Goal: Transaction & Acquisition: Register for event/course

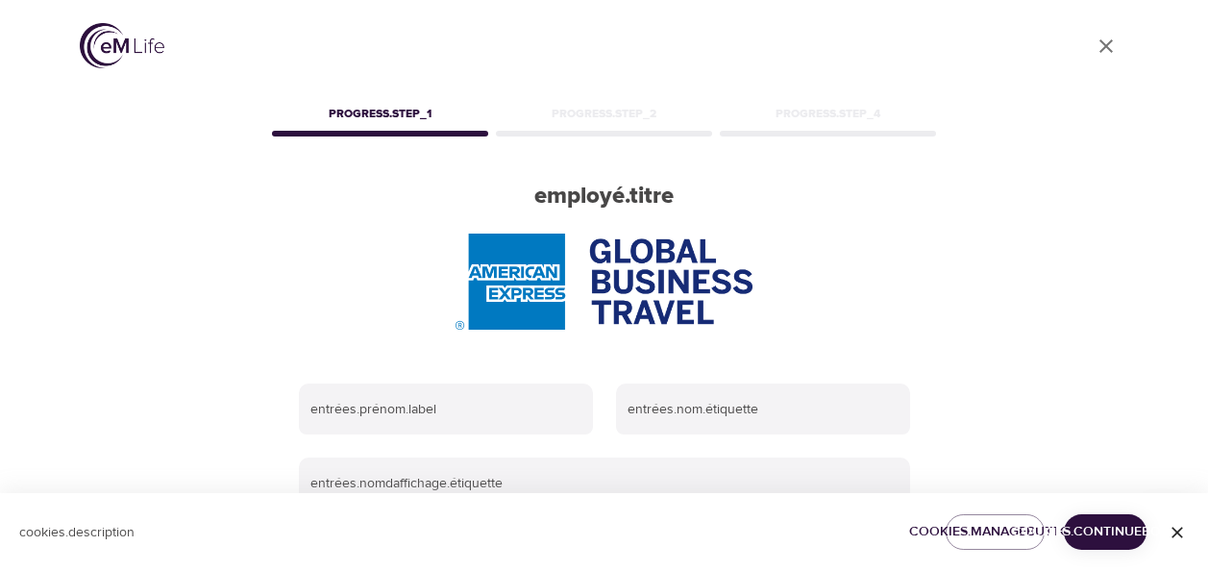
scroll to position [96, 0]
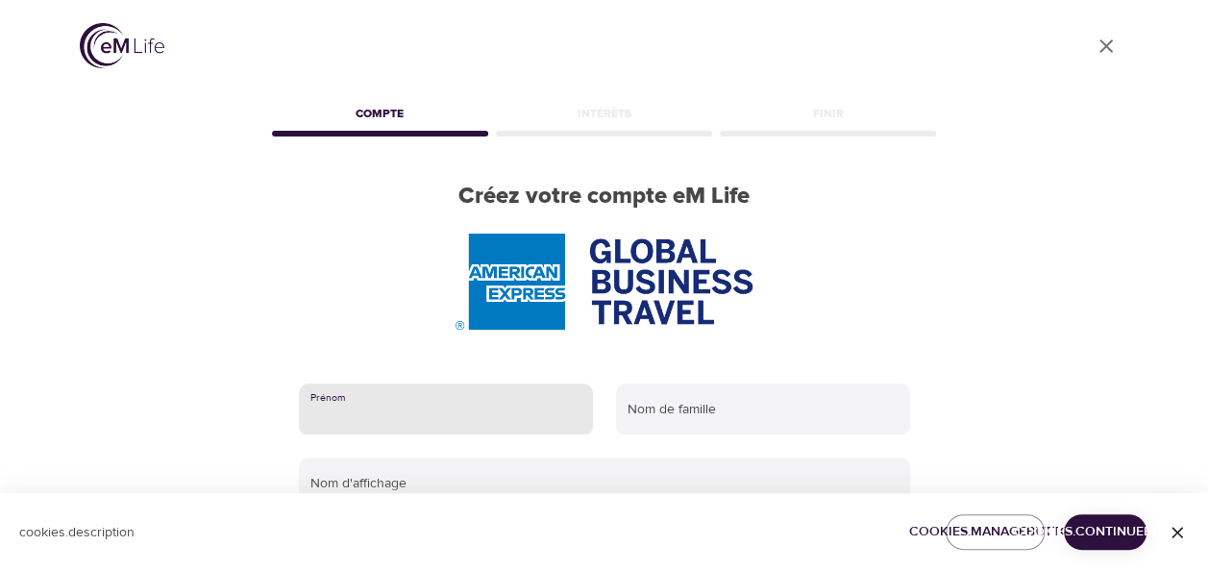
click at [414, 393] on input "text" at bounding box center [446, 409] width 294 height 52
type input "[PERSON_NAME]"
type input "BONY"
type input "[PERSON_NAME]"
type input "[PERSON_NAME][EMAIL_ADDRESS][DOMAIN_NAME]"
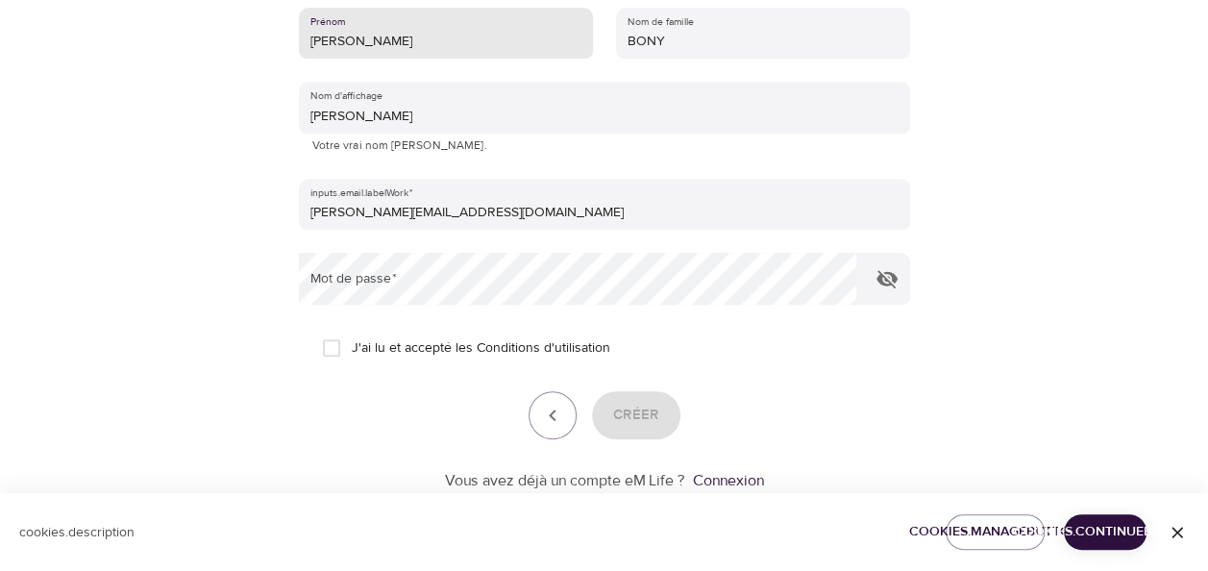
scroll to position [384, 0]
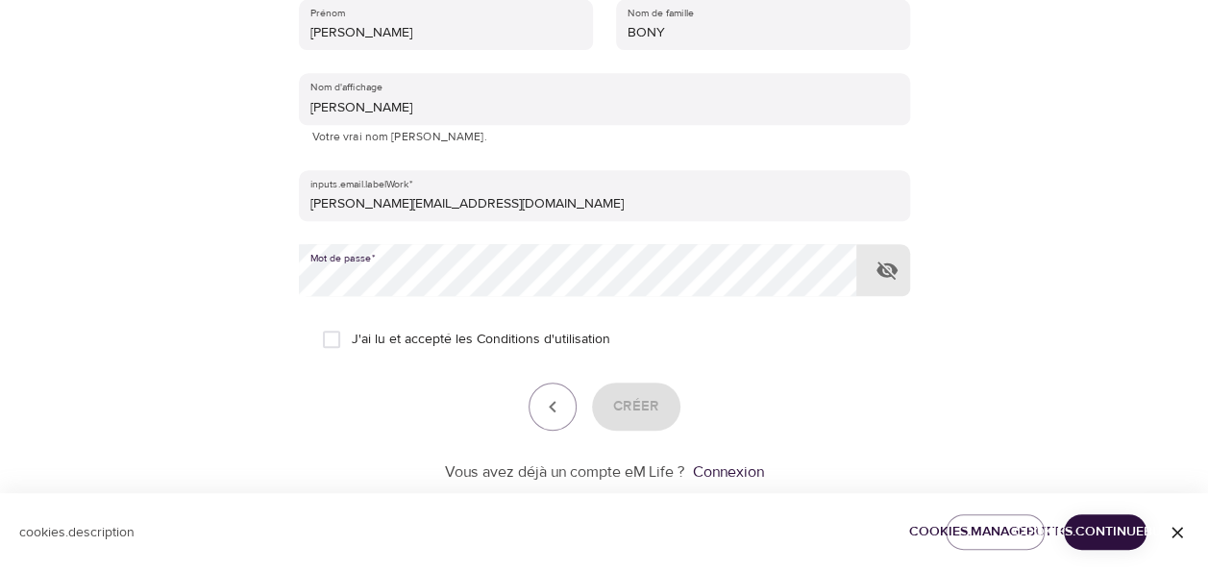
click at [329, 334] on input "J'ai lu et accepté les Conditions d'utilisation" at bounding box center [331, 339] width 40 height 40
checkbox input "true"
click at [649, 403] on span "Créer" at bounding box center [636, 406] width 46 height 25
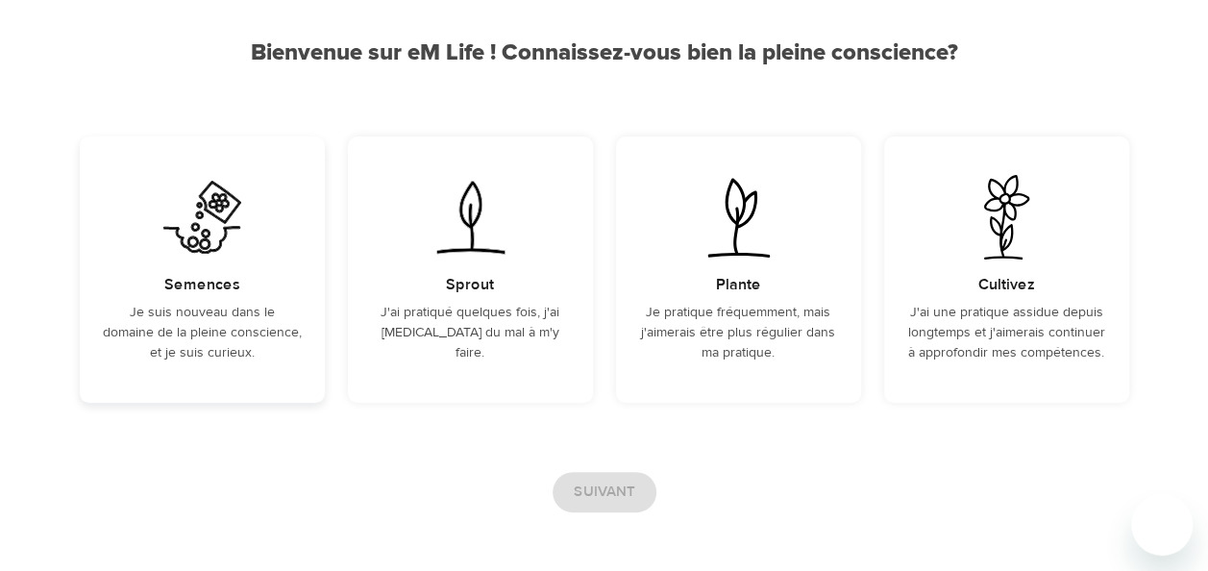
scroll to position [192, 0]
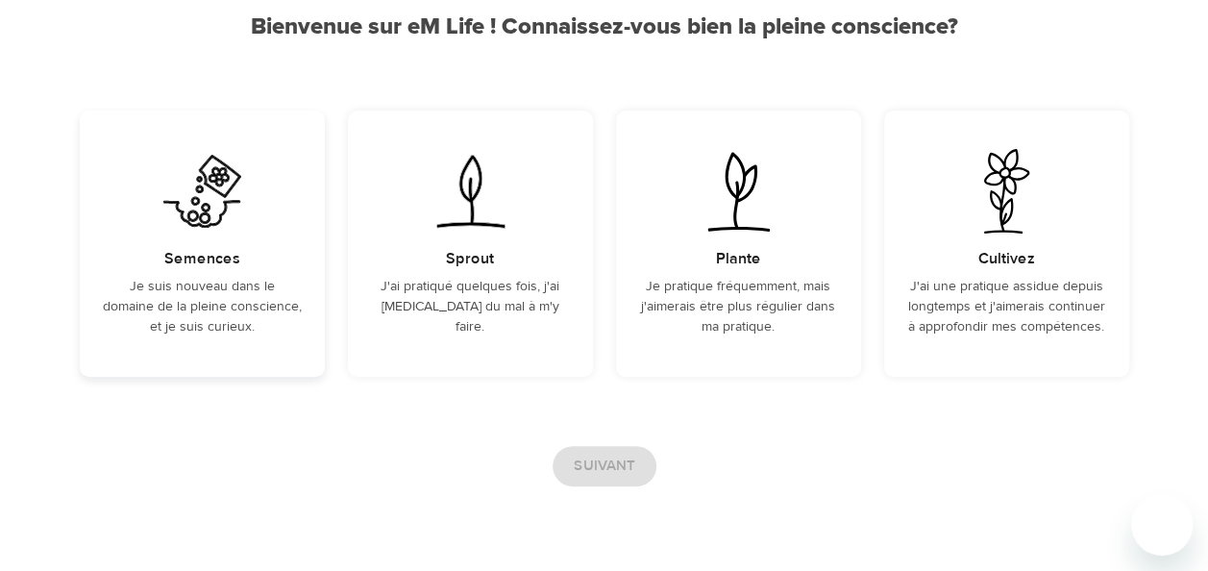
click at [257, 325] on p "Je suis nouveau dans le domaine de la pleine conscience, et je suis curieux." at bounding box center [202, 307] width 199 height 61
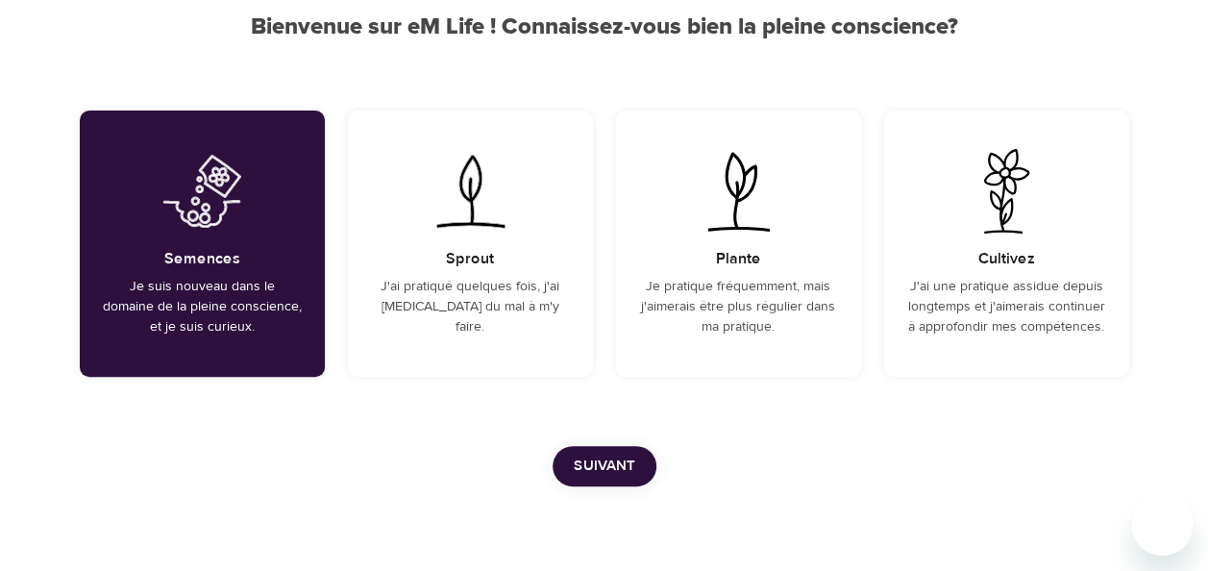
click at [622, 468] on span "Suivant" at bounding box center [605, 466] width 62 height 25
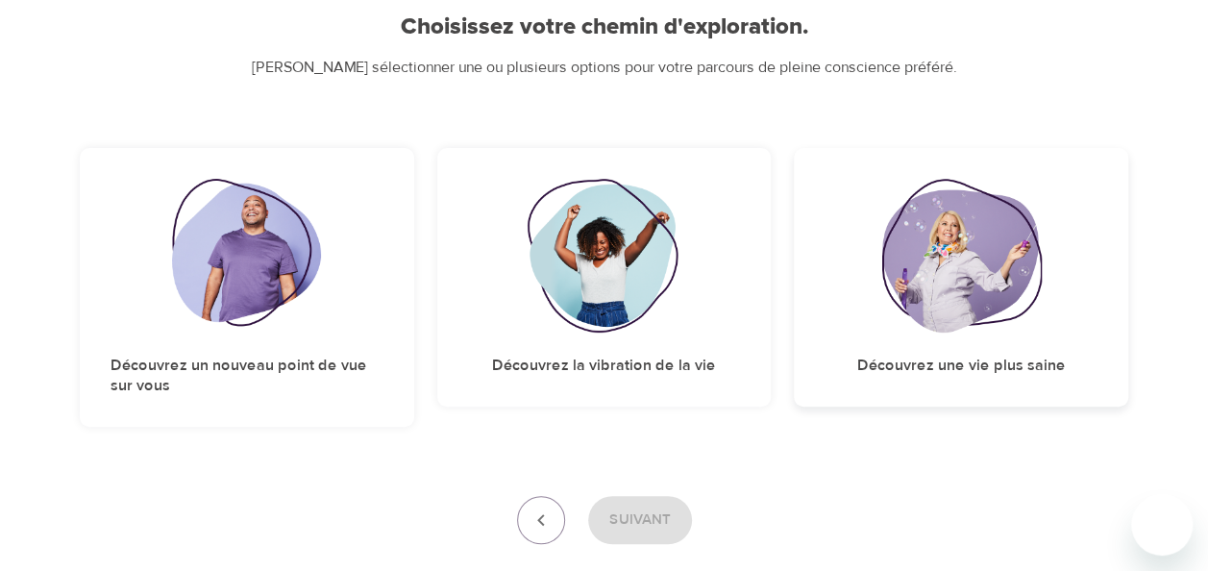
click at [962, 357] on h5 "Découvrez une vie plus saine" at bounding box center [961, 366] width 209 height 20
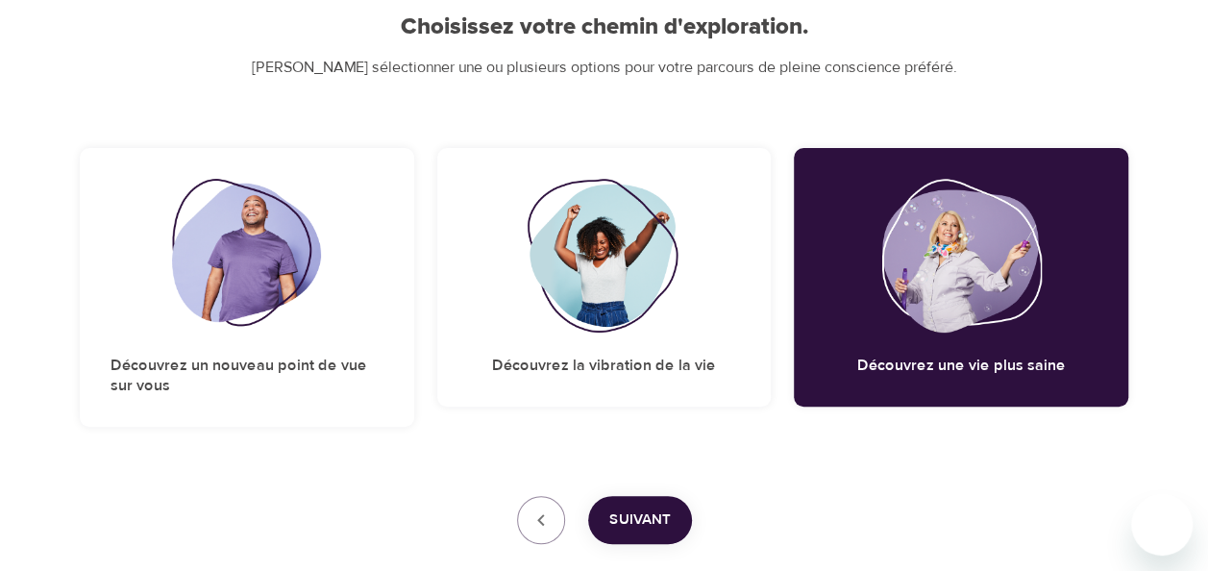
click at [655, 510] on span "Suivant" at bounding box center [640, 519] width 62 height 25
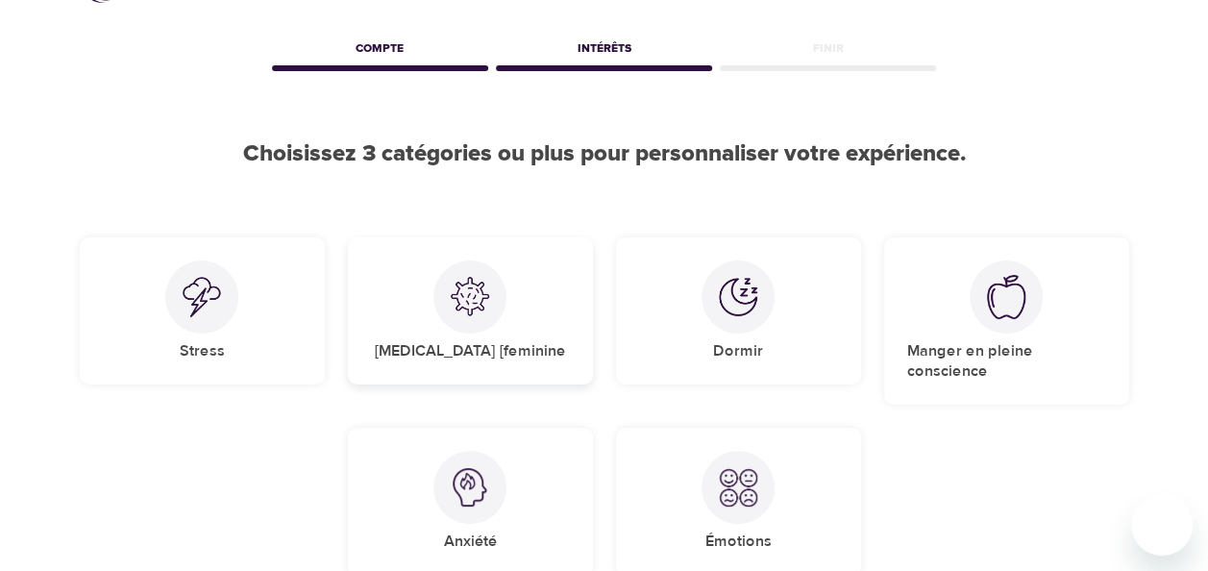
scroll to position [96, 0]
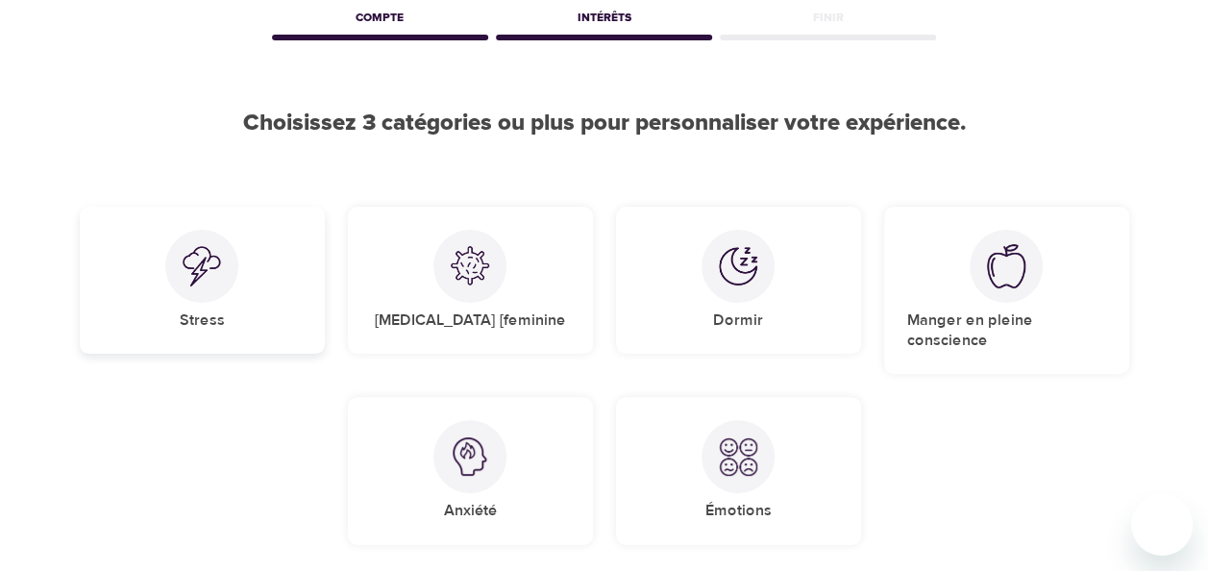
click at [252, 268] on div "Stress" at bounding box center [202, 280] width 245 height 147
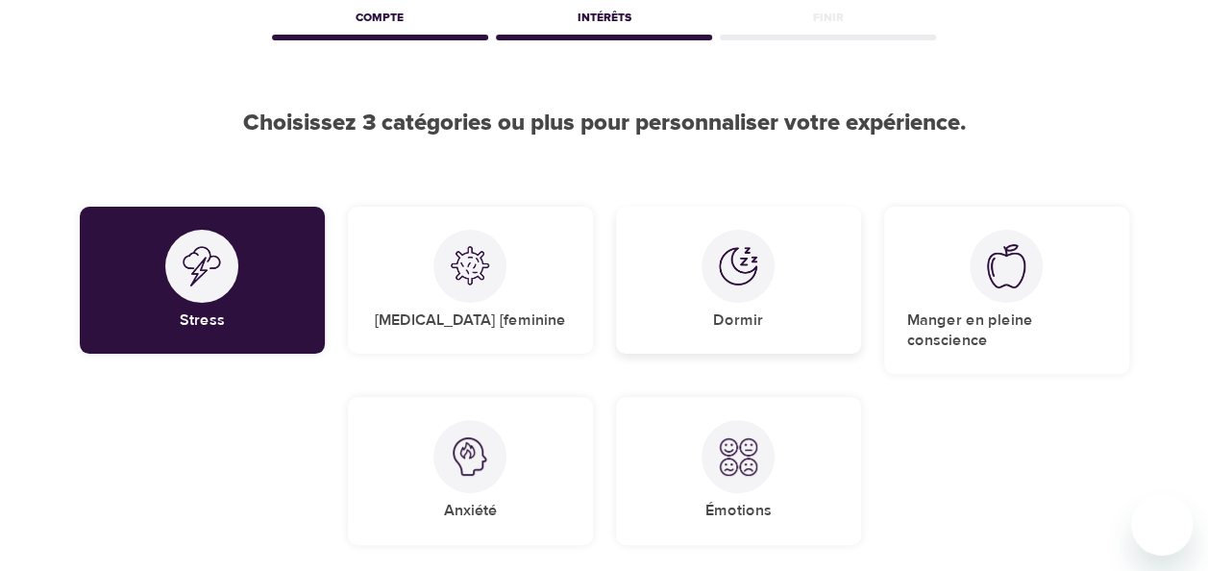
click at [807, 285] on div "Dormir" at bounding box center [738, 280] width 245 height 147
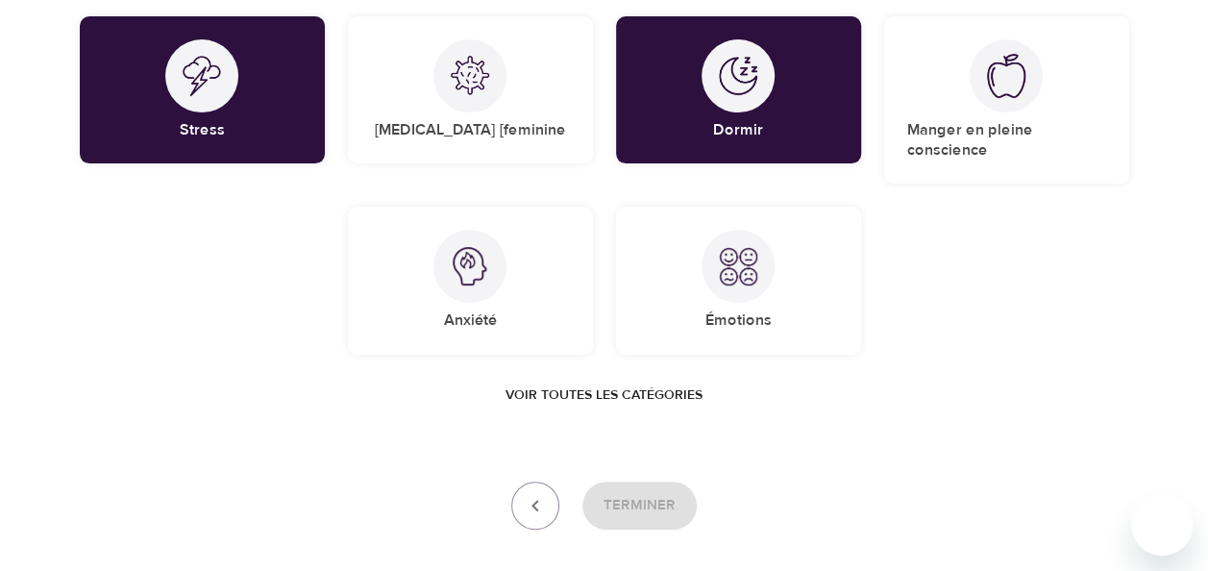
scroll to position [288, 0]
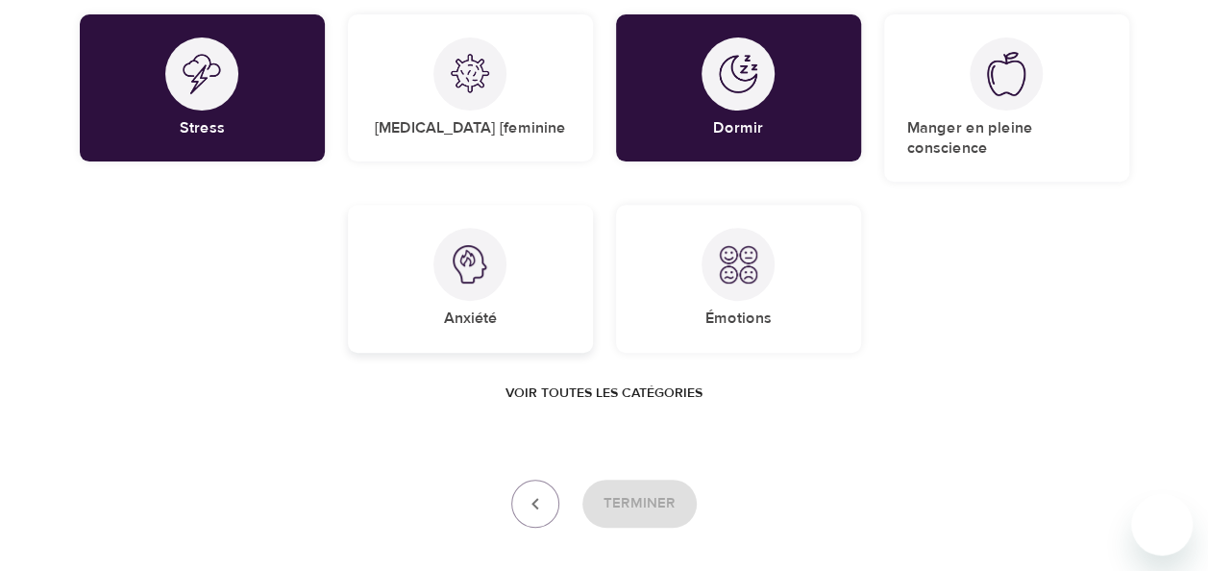
click at [482, 271] on img at bounding box center [470, 264] width 38 height 38
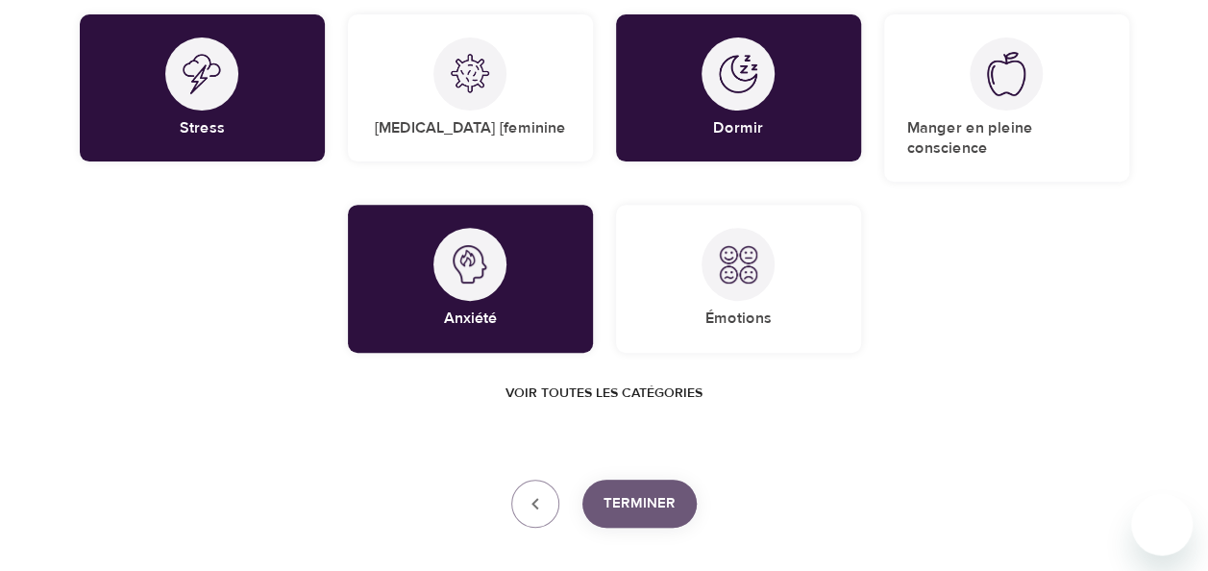
click at [685, 501] on button "Terminer" at bounding box center [639, 504] width 114 height 48
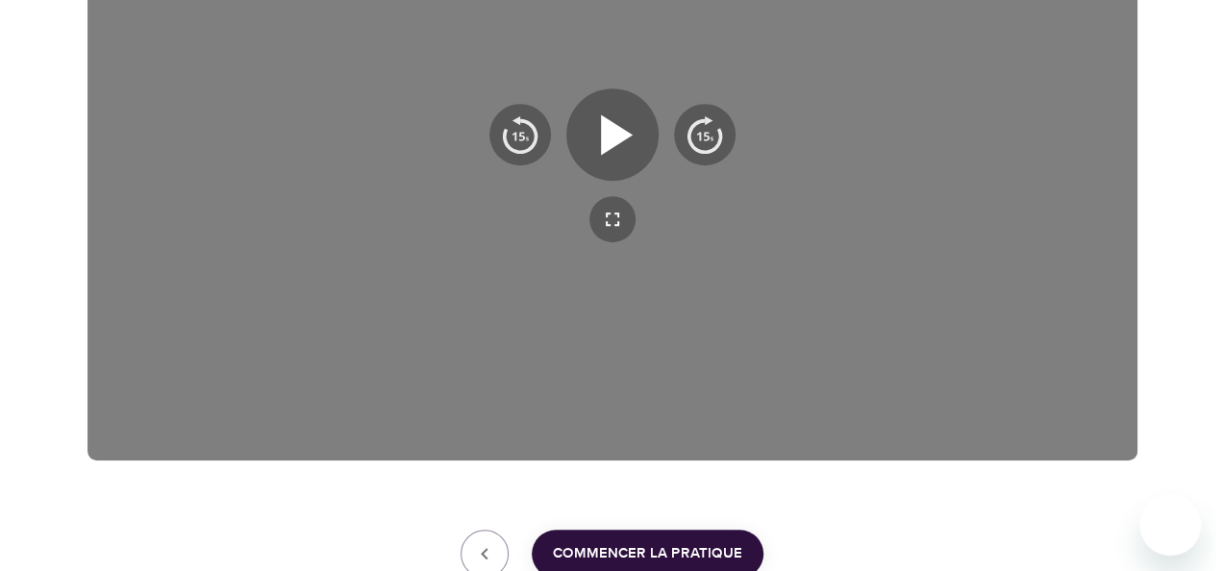
scroll to position [519, 0]
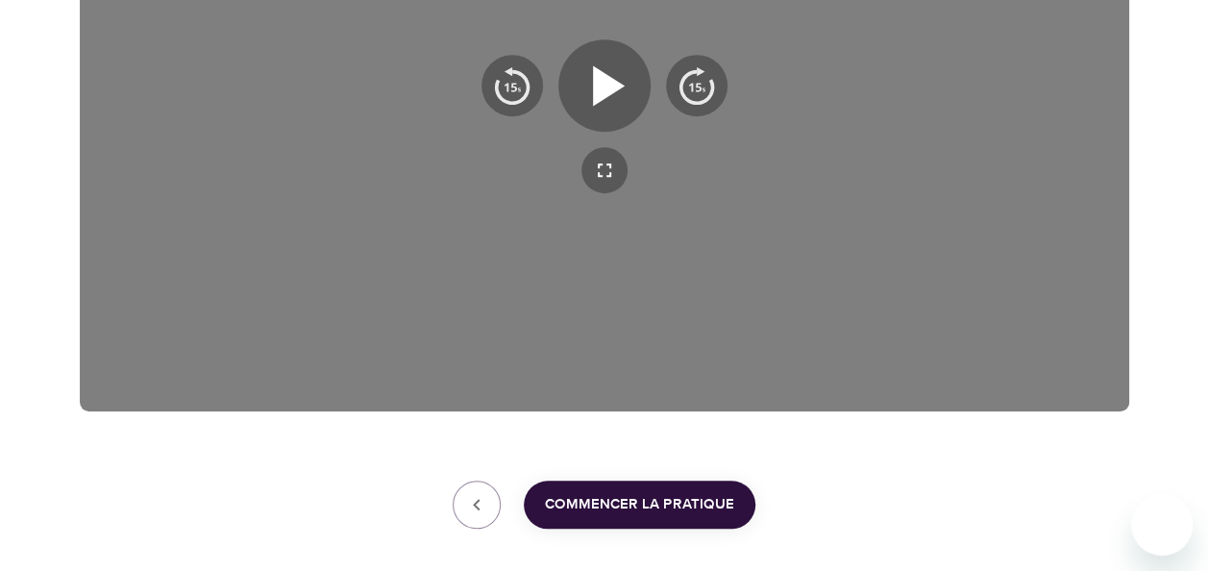
click at [677, 498] on span "Commencer la pratique" at bounding box center [639, 504] width 189 height 25
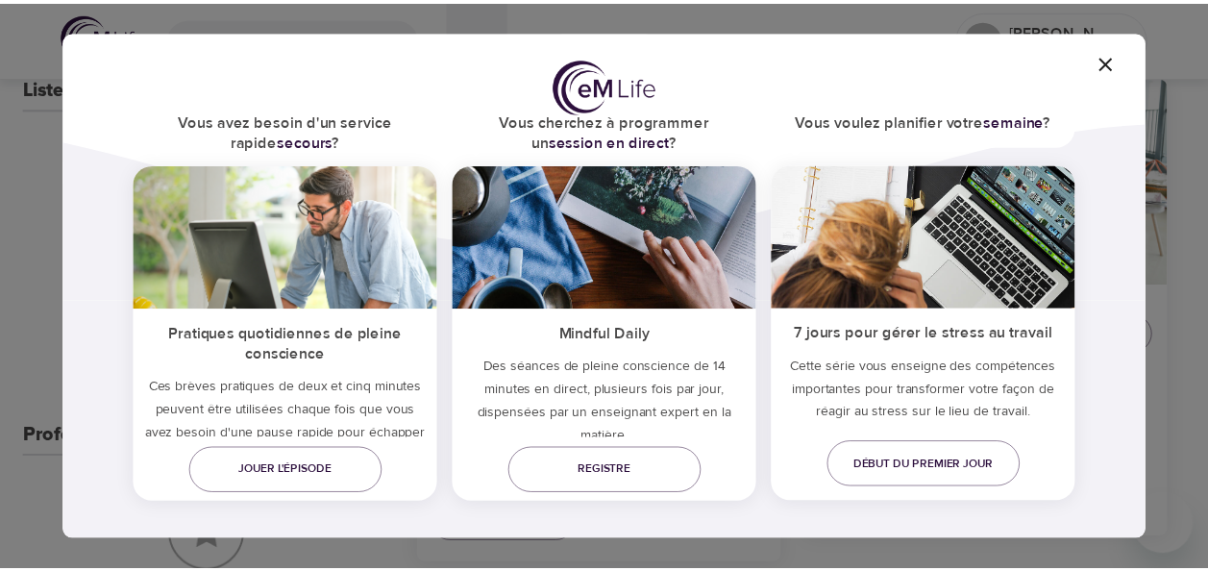
scroll to position [163, 0]
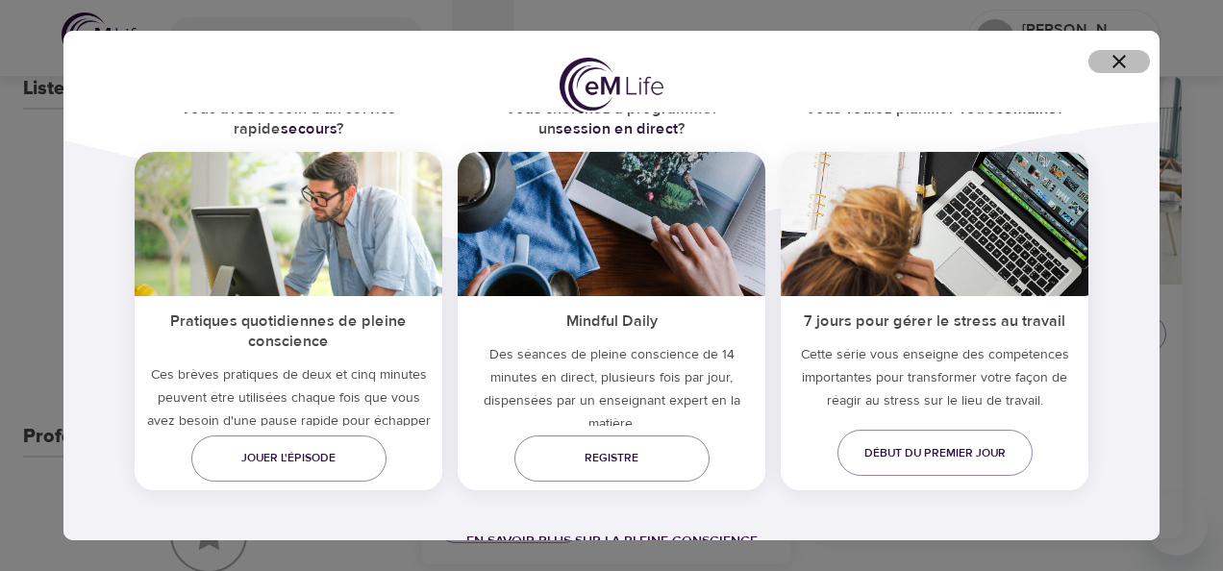
click at [1120, 58] on icon "button" at bounding box center [1118, 61] width 23 height 23
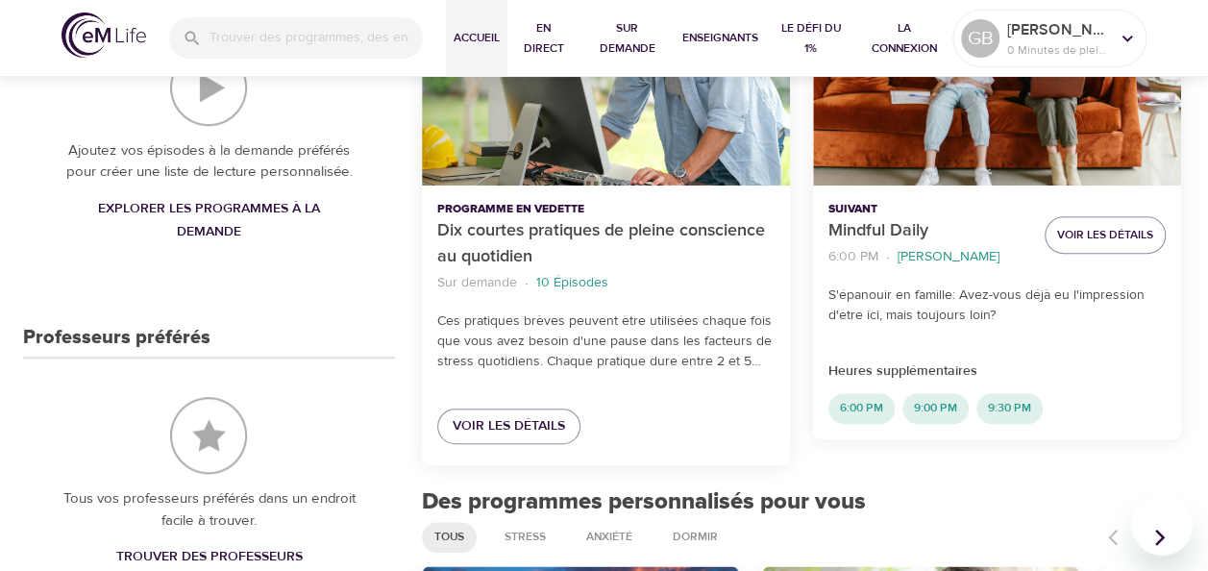
scroll to position [519, 0]
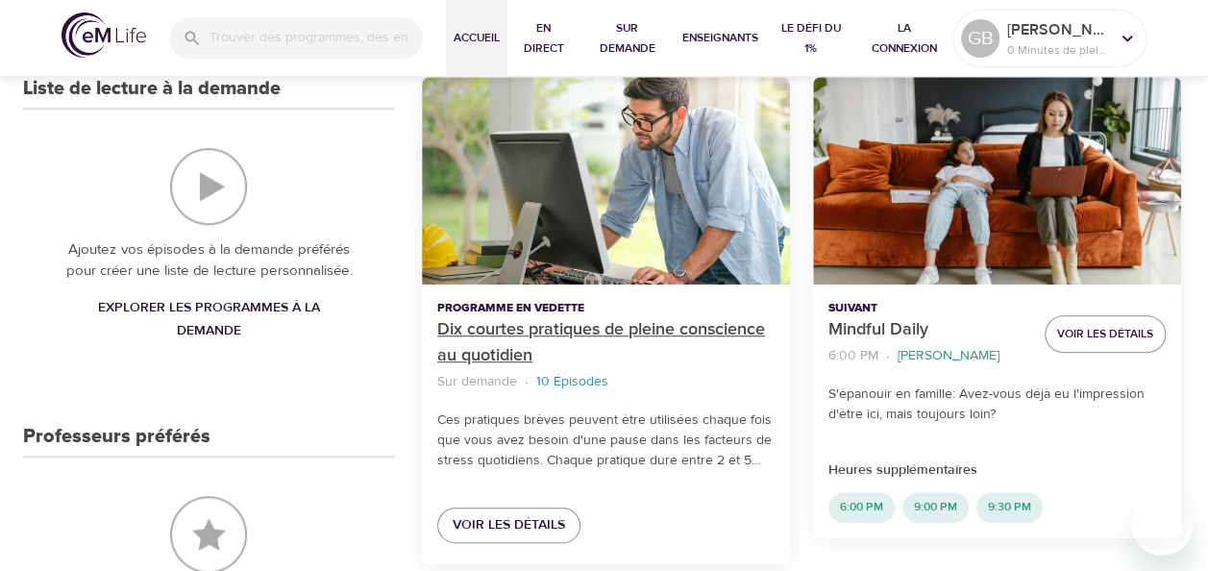
click at [568, 331] on p "Dix courtes pratiques de pleine conscience au quotidien" at bounding box center [605, 343] width 337 height 52
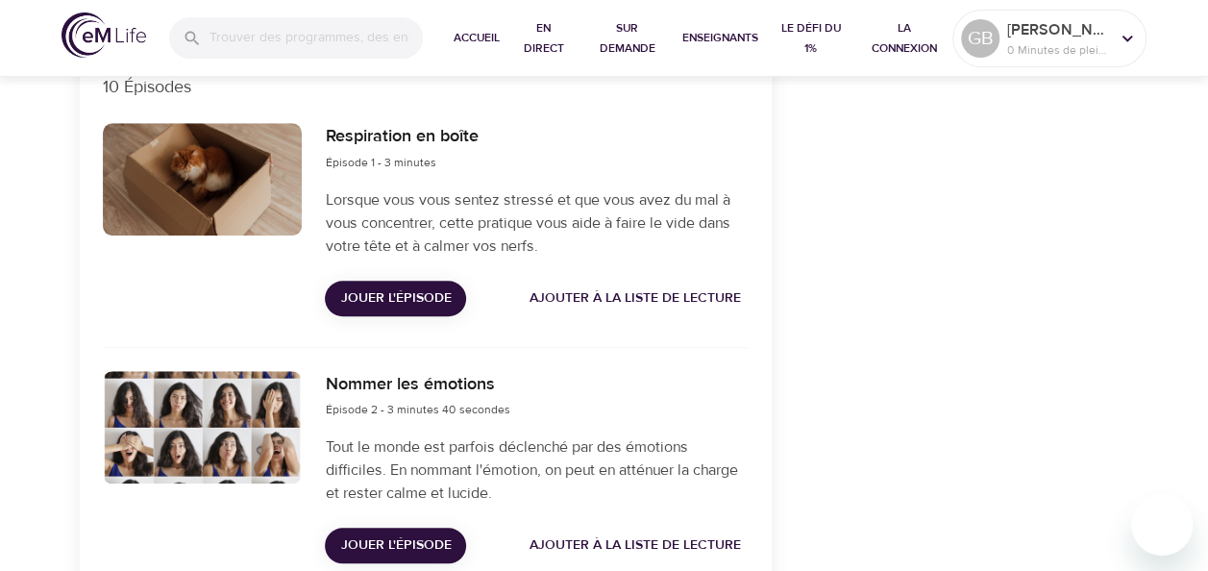
scroll to position [711, 0]
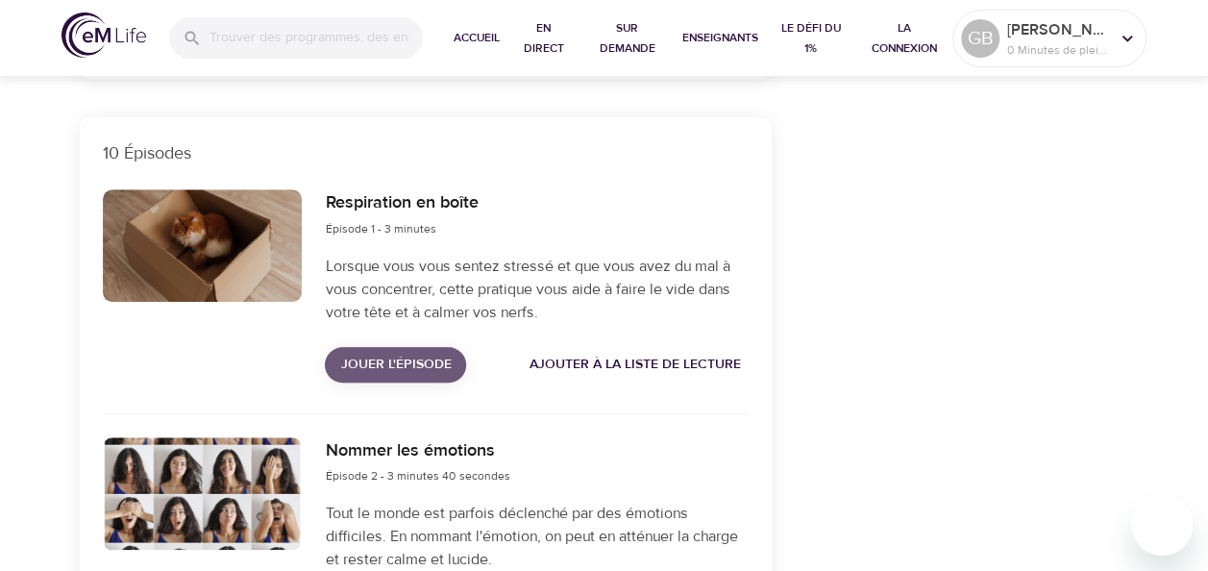
click at [397, 363] on span "Jouer l'épisode" at bounding box center [395, 365] width 111 height 24
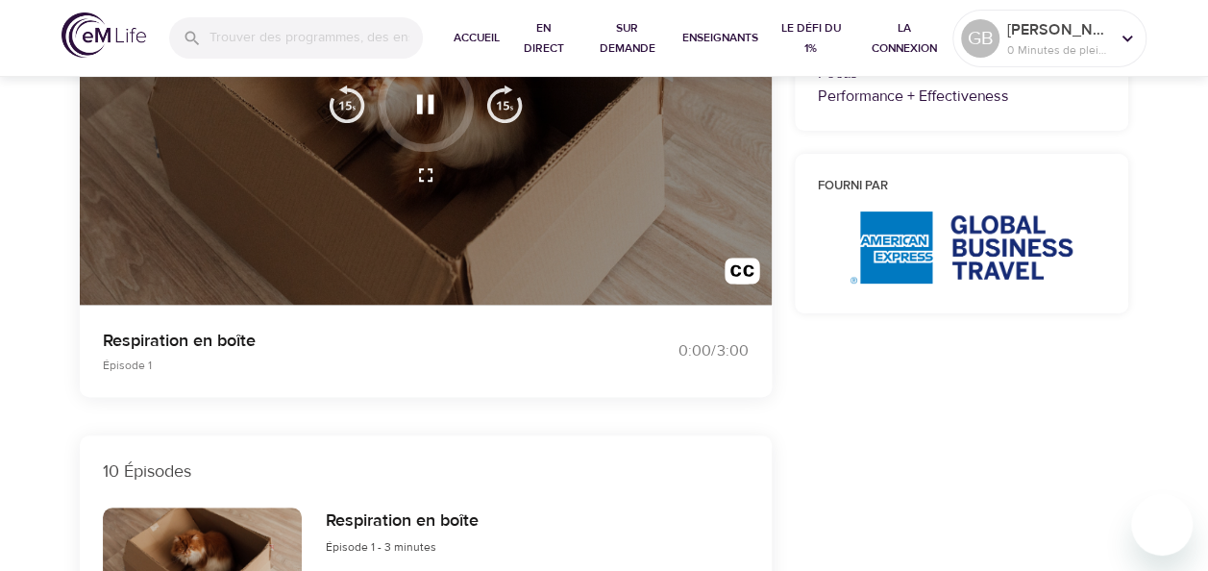
scroll to position [192, 0]
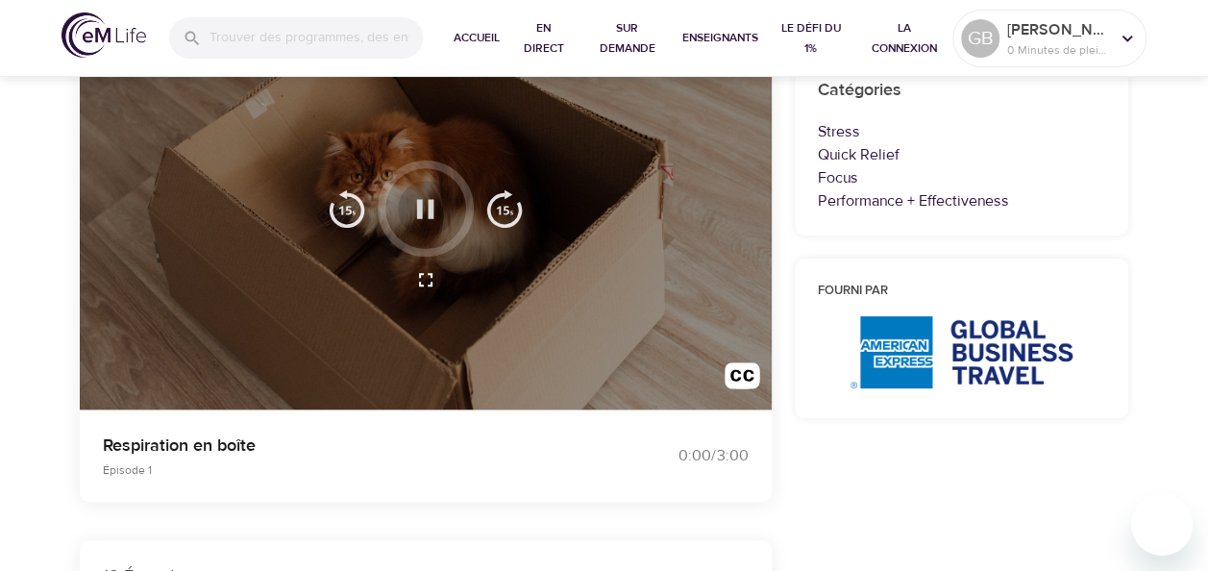
click at [427, 202] on icon "button" at bounding box center [425, 209] width 34 height 34
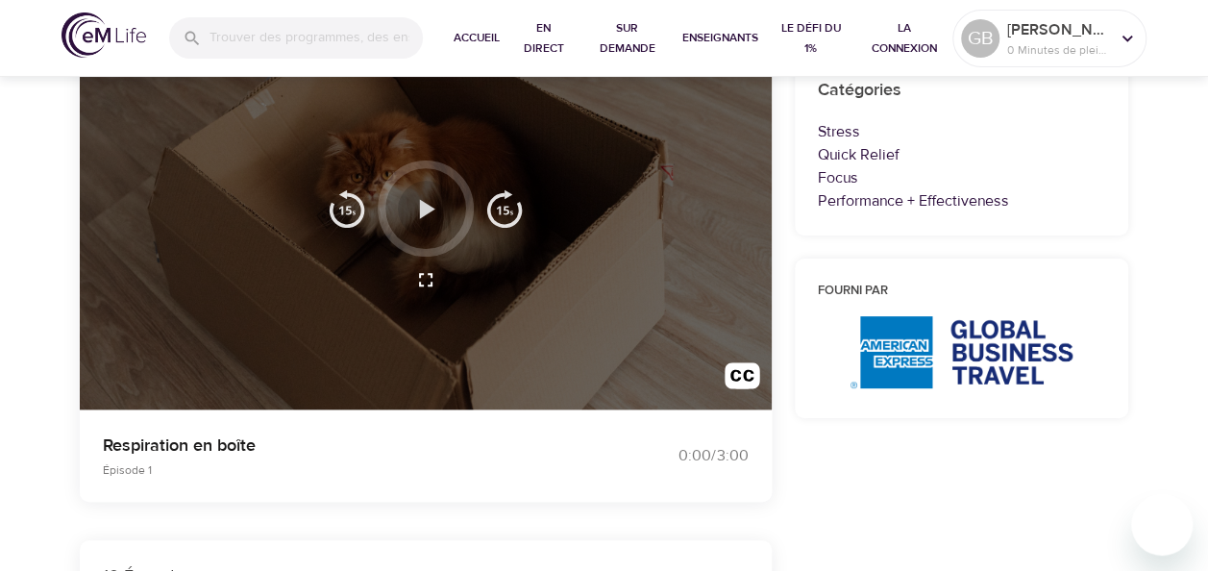
click at [425, 210] on icon "button" at bounding box center [427, 208] width 15 height 19
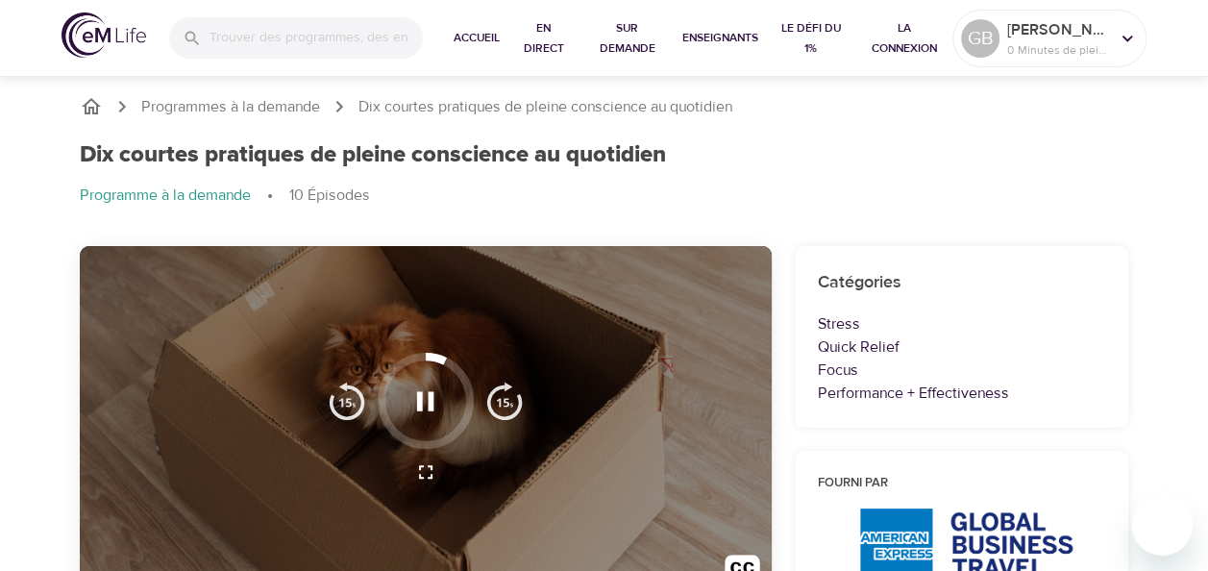
scroll to position [96, 0]
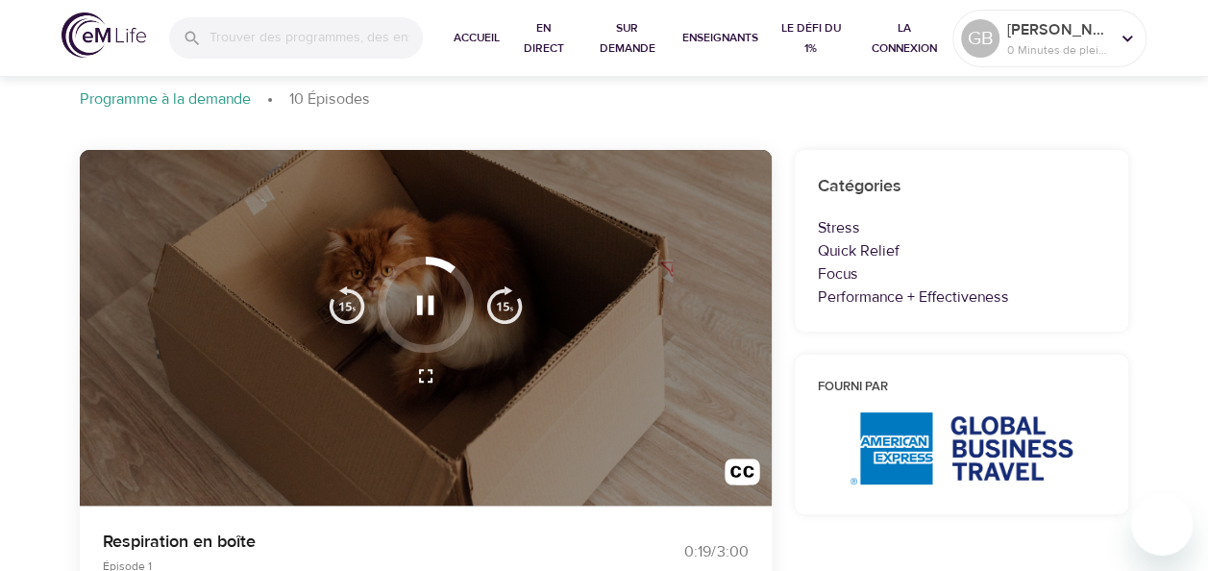
click at [736, 465] on img "button" at bounding box center [743, 476] width 36 height 36
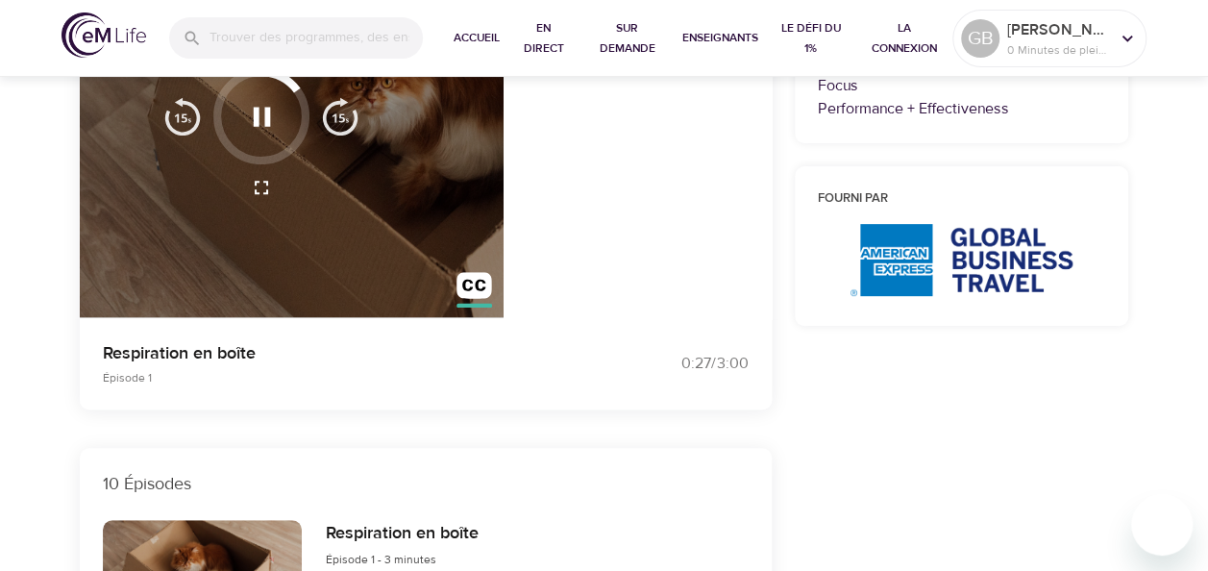
scroll to position [288, 0]
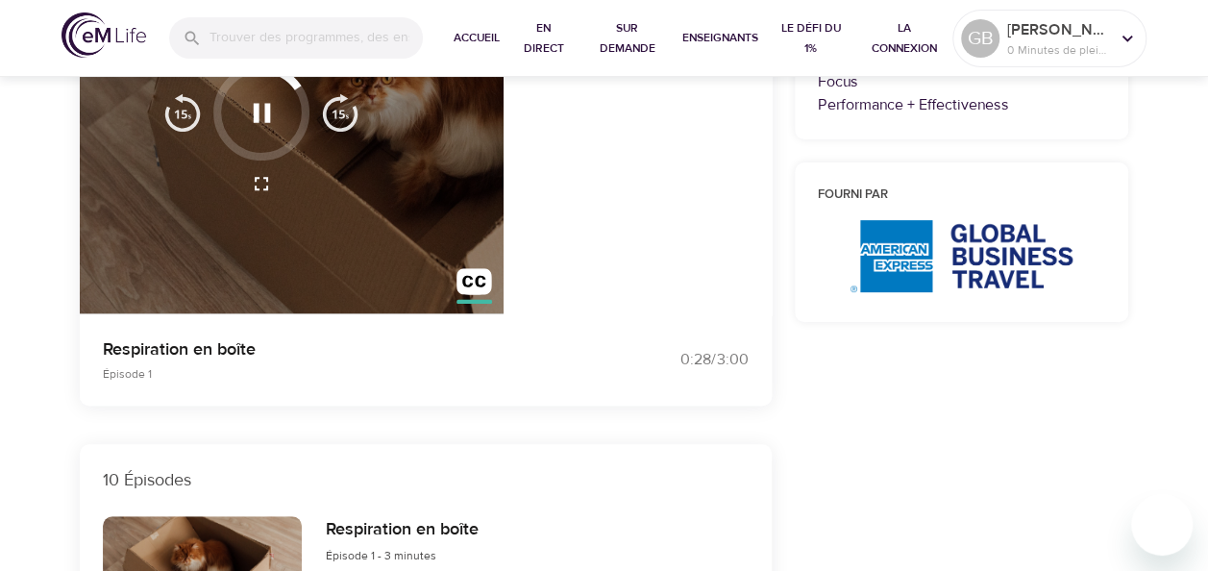
click at [483, 281] on img "button" at bounding box center [475, 286] width 36 height 36
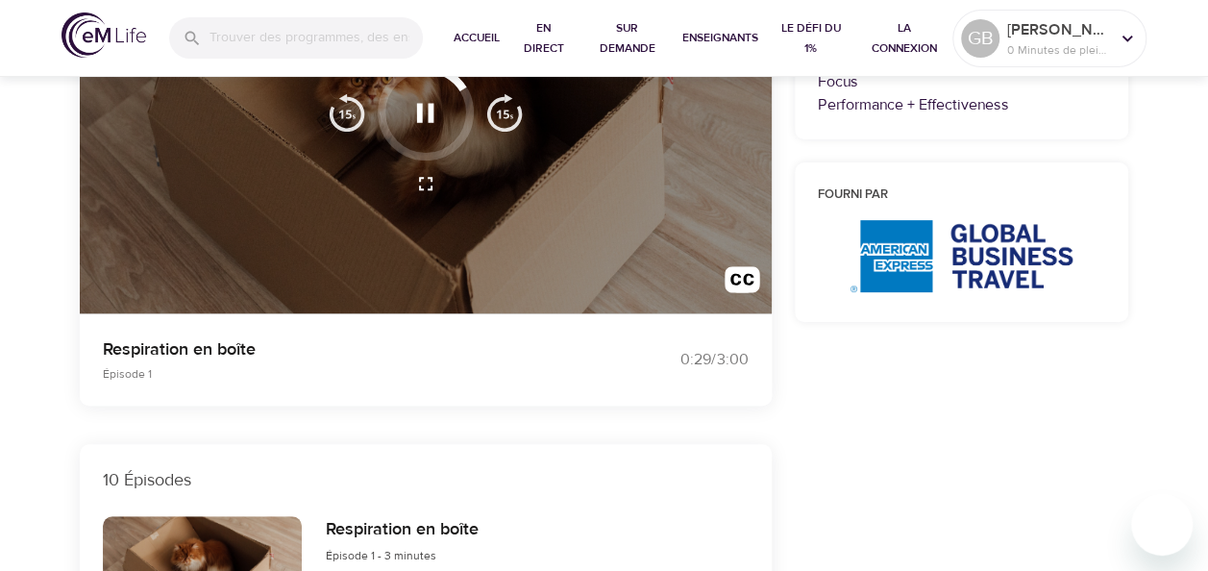
scroll to position [96, 0]
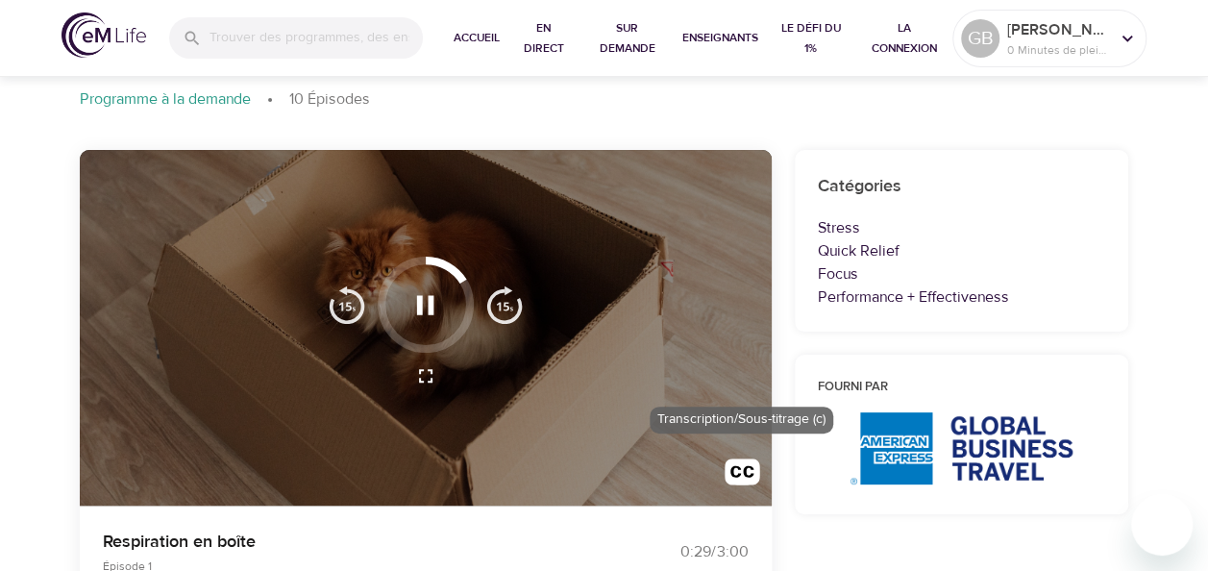
click at [746, 460] on img "button" at bounding box center [743, 476] width 36 height 36
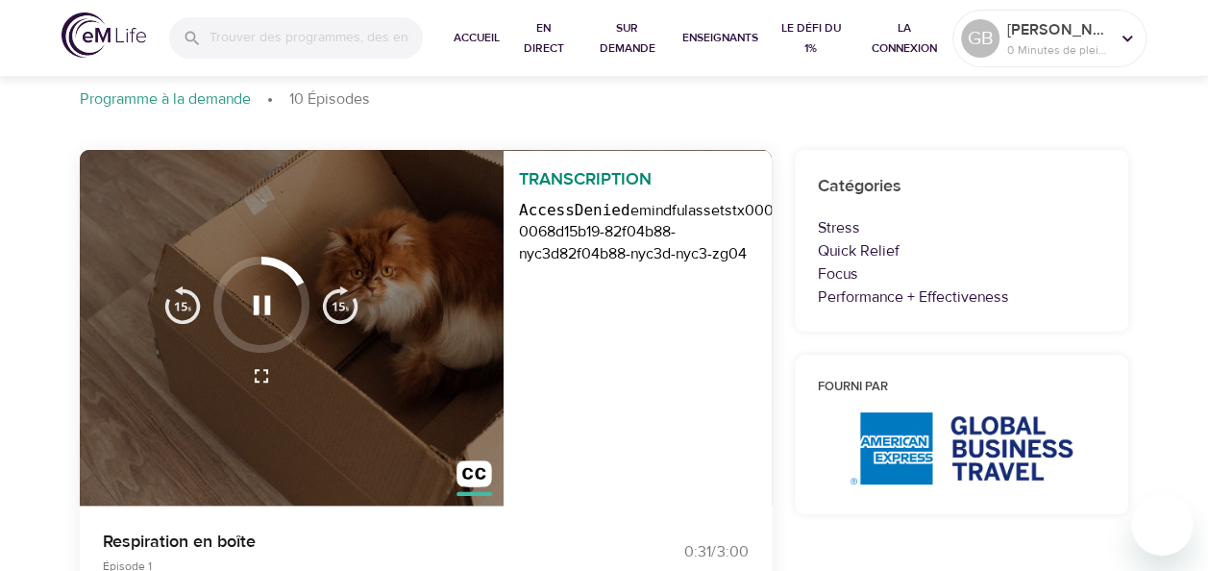
click at [588, 190] on p "Transcription" at bounding box center [638, 171] width 269 height 41
click at [468, 475] on img "button" at bounding box center [475, 478] width 36 height 36
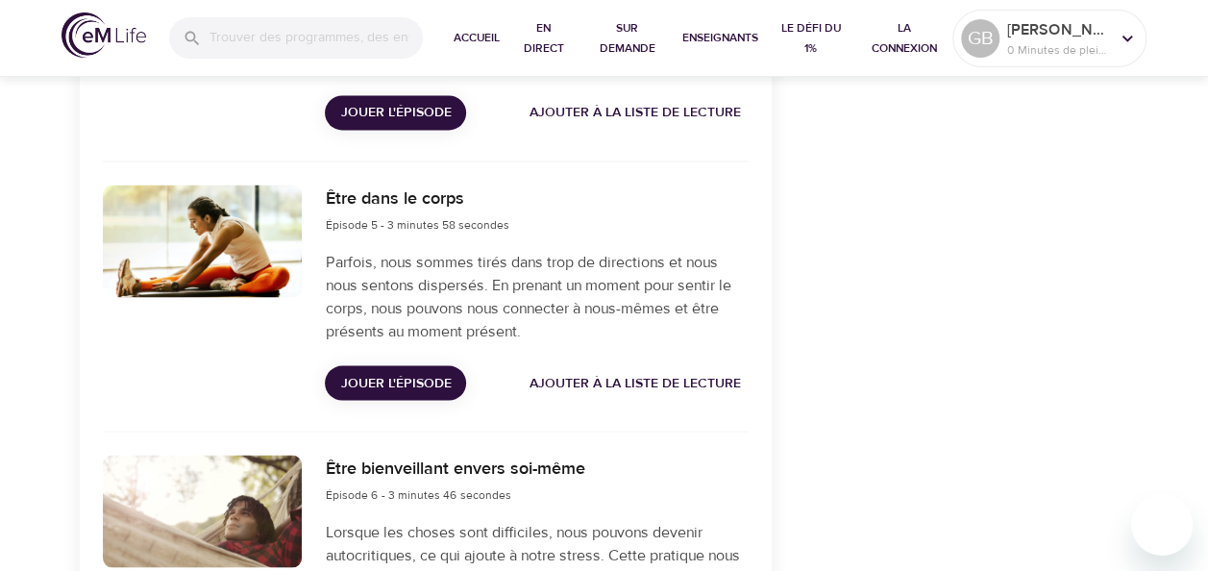
scroll to position [1634, 0]
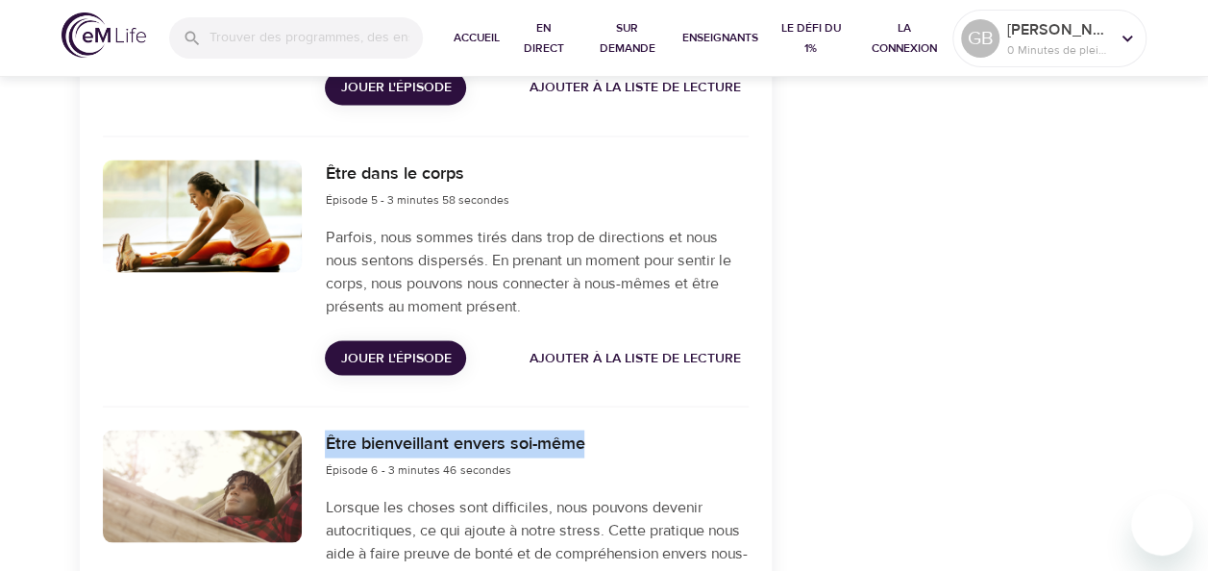
drag, startPoint x: 530, startPoint y: 442, endPoint x: 326, endPoint y: 442, distance: 203.8
click at [326, 442] on div "Être bienveillant envers soi-même Épisode 6 - 3 minutes 46 secondes" at bounding box center [536, 455] width 423 height 50
copy h6 "Être bienveillant envers soi-même"
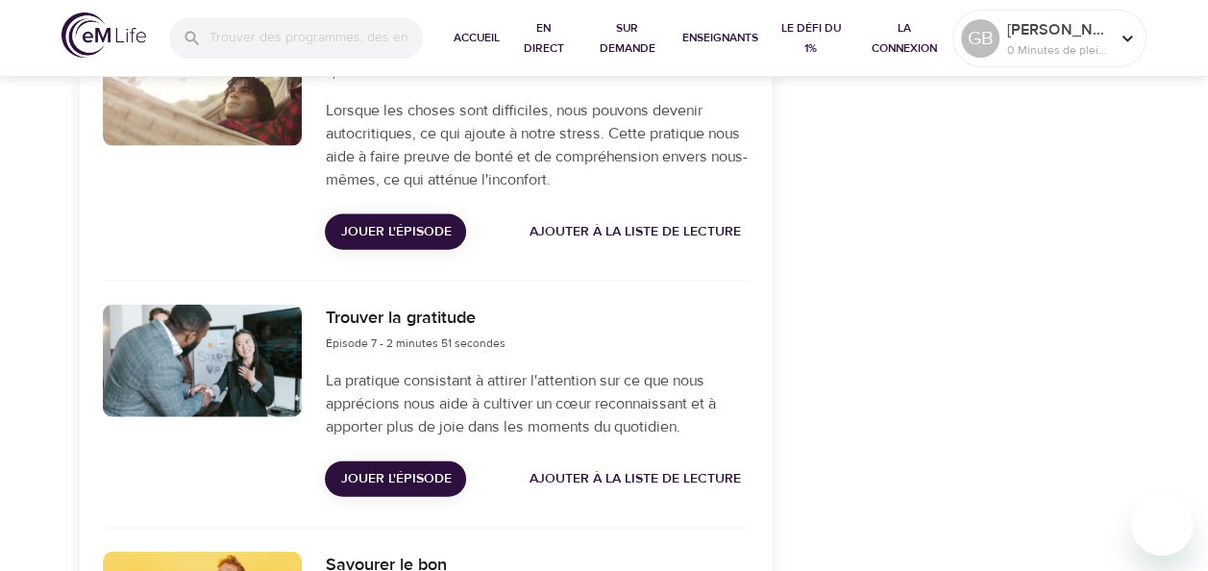
scroll to position [1922, 0]
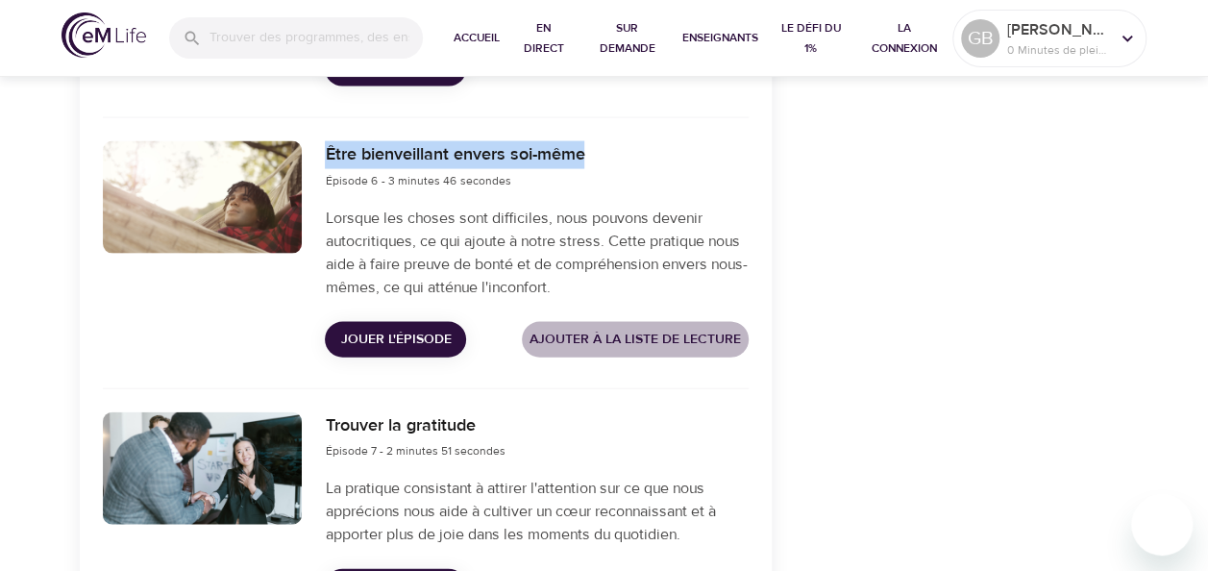
click at [608, 341] on span "Ajouter à la liste de lecture" at bounding box center [635, 340] width 211 height 24
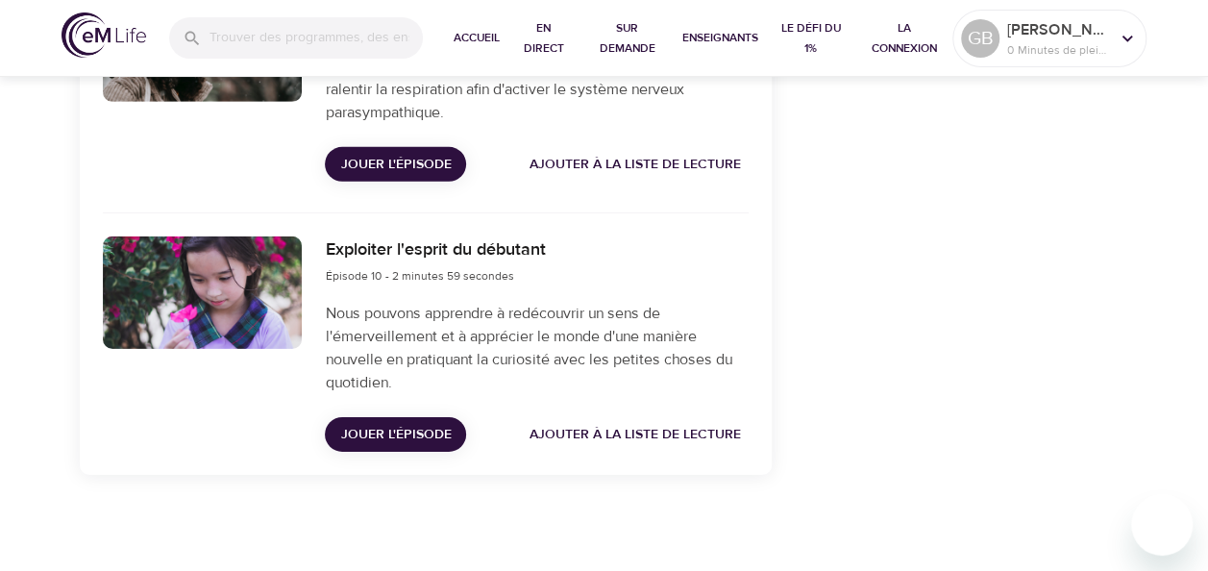
scroll to position [2455, 0]
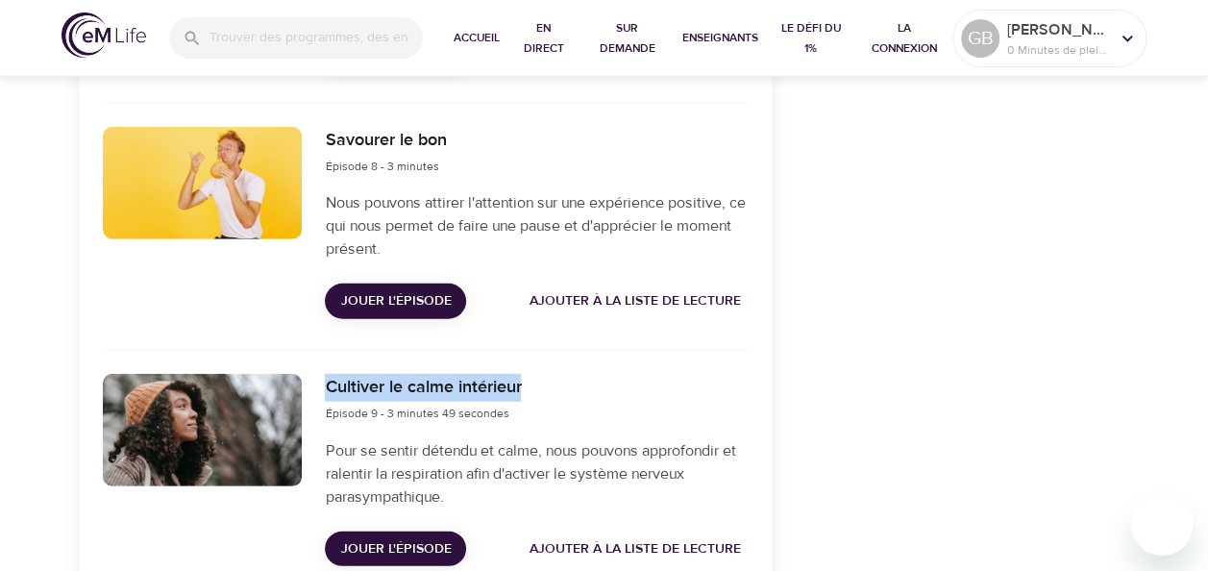
drag, startPoint x: 539, startPoint y: 383, endPoint x: 323, endPoint y: 390, distance: 216.4
click at [323, 390] on div "Cultiver le calme intérieur Épisode 9 - 3 minutes 49 secondes Pour se sentir dé…" at bounding box center [536, 469] width 446 height 215
copy h6 "Cultiver le calme intérieur"
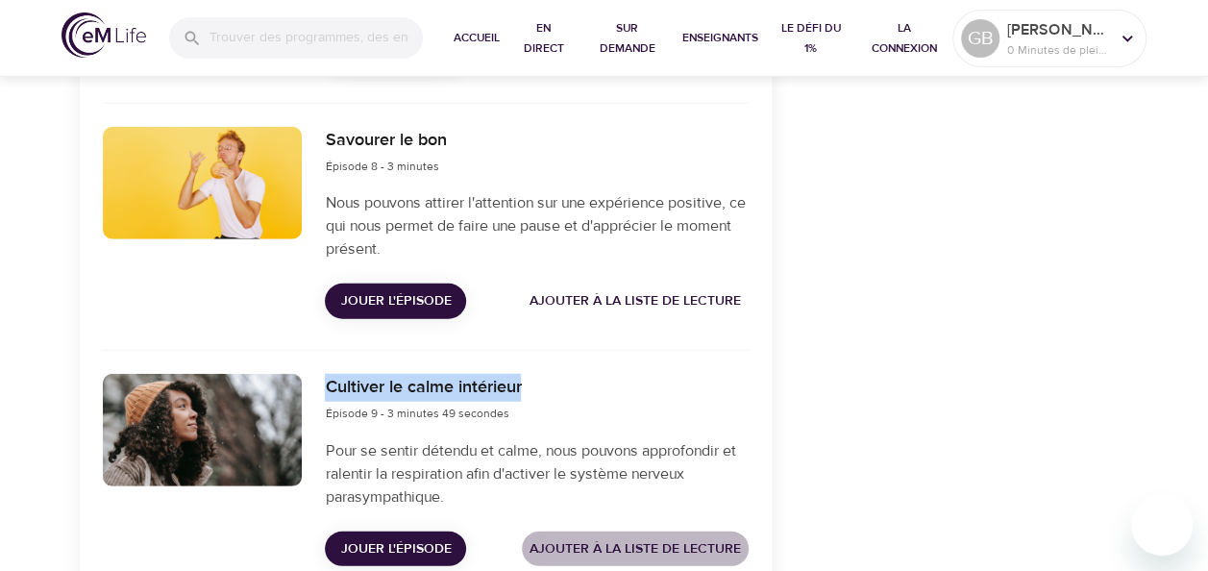
click at [604, 543] on span "Ajouter à la liste de lecture" at bounding box center [635, 549] width 211 height 24
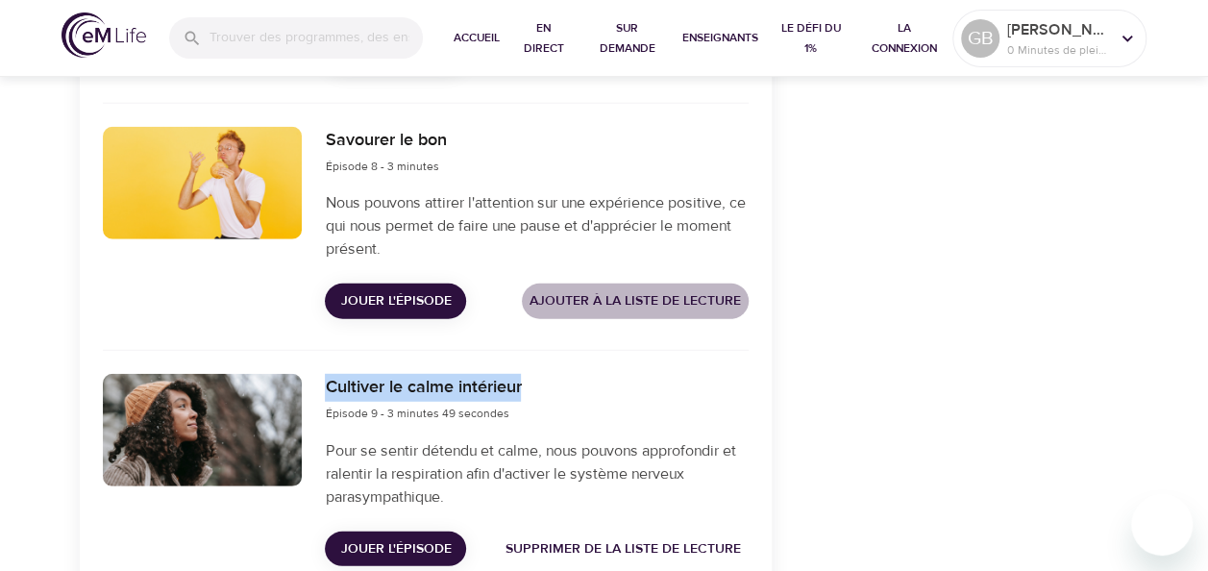
click at [610, 290] on span "Ajouter à la liste de lecture" at bounding box center [635, 301] width 211 height 24
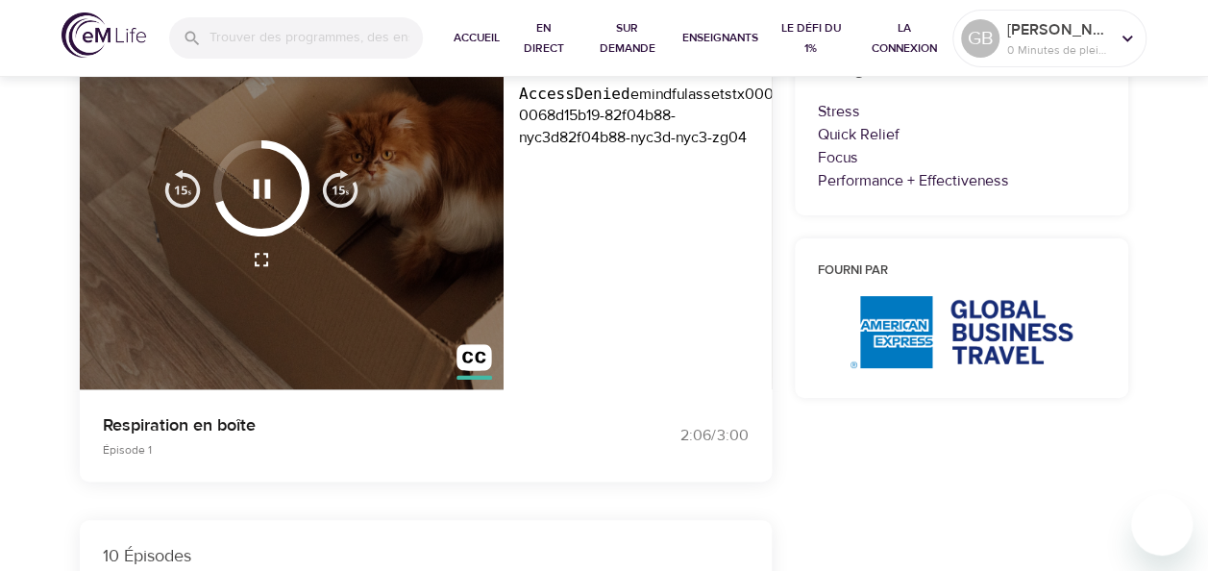
scroll to position [148, 0]
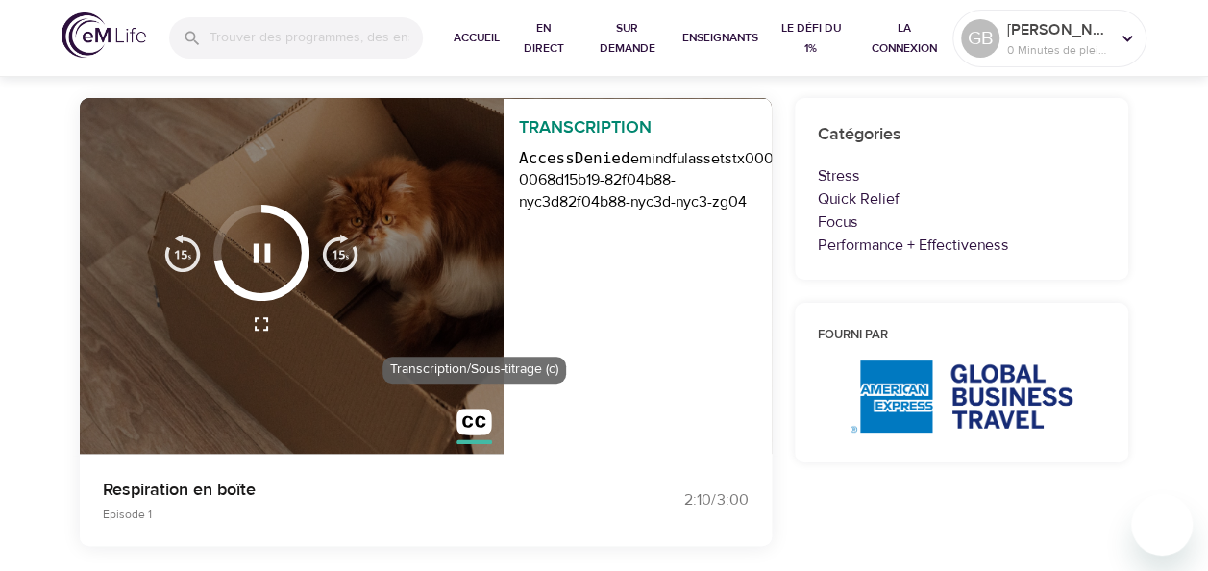
click at [480, 421] on img "button" at bounding box center [475, 426] width 36 height 36
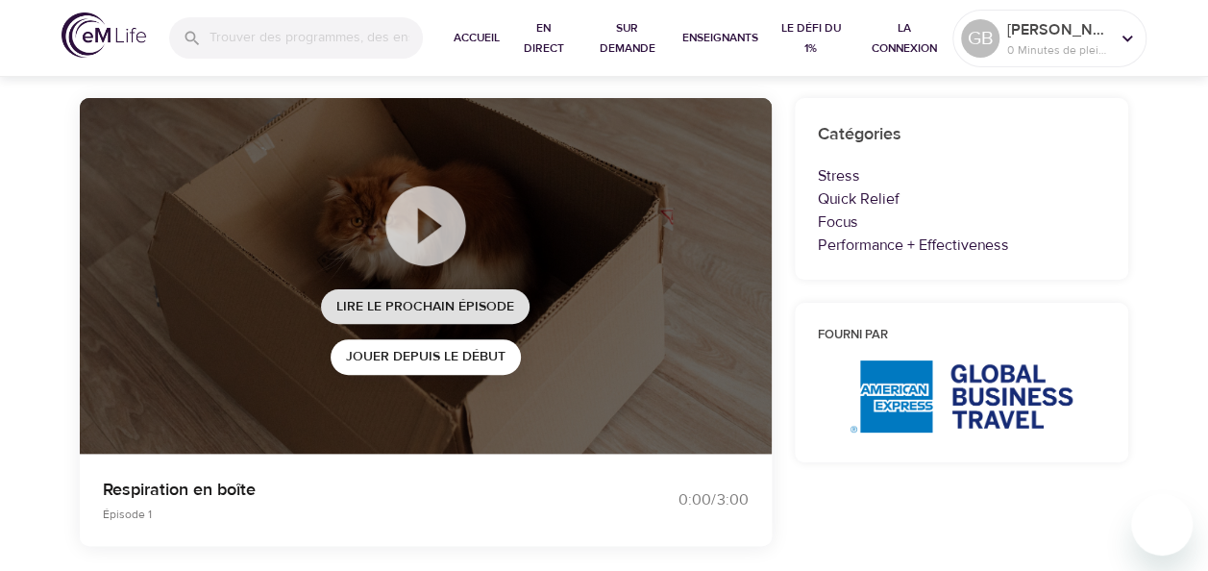
click at [430, 291] on button "Lire le prochain épisode" at bounding box center [425, 307] width 209 height 36
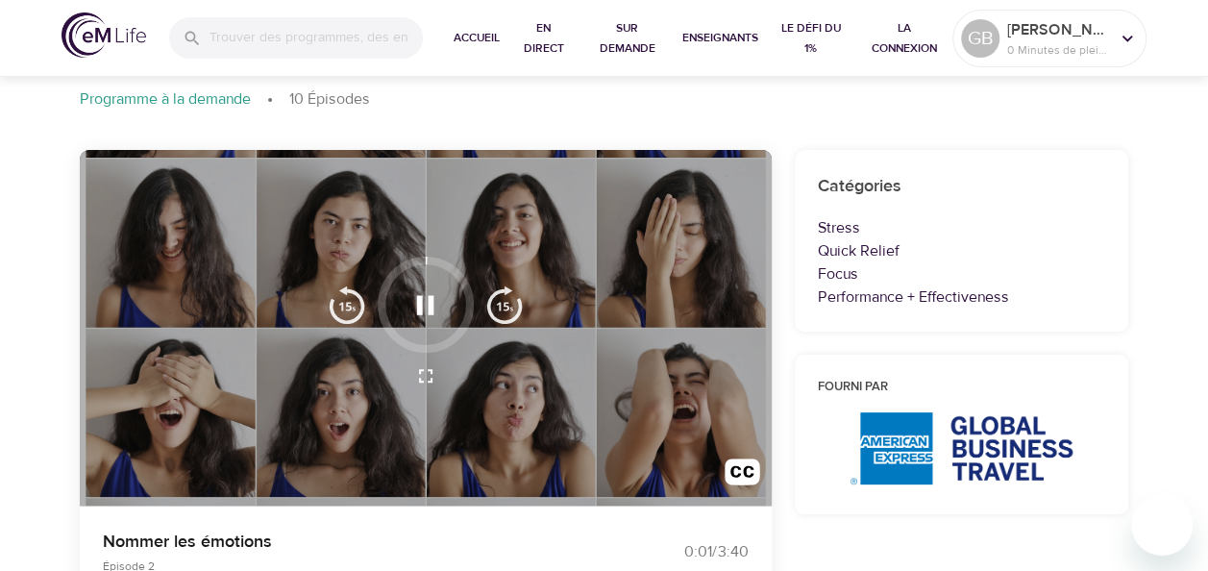
scroll to position [192, 0]
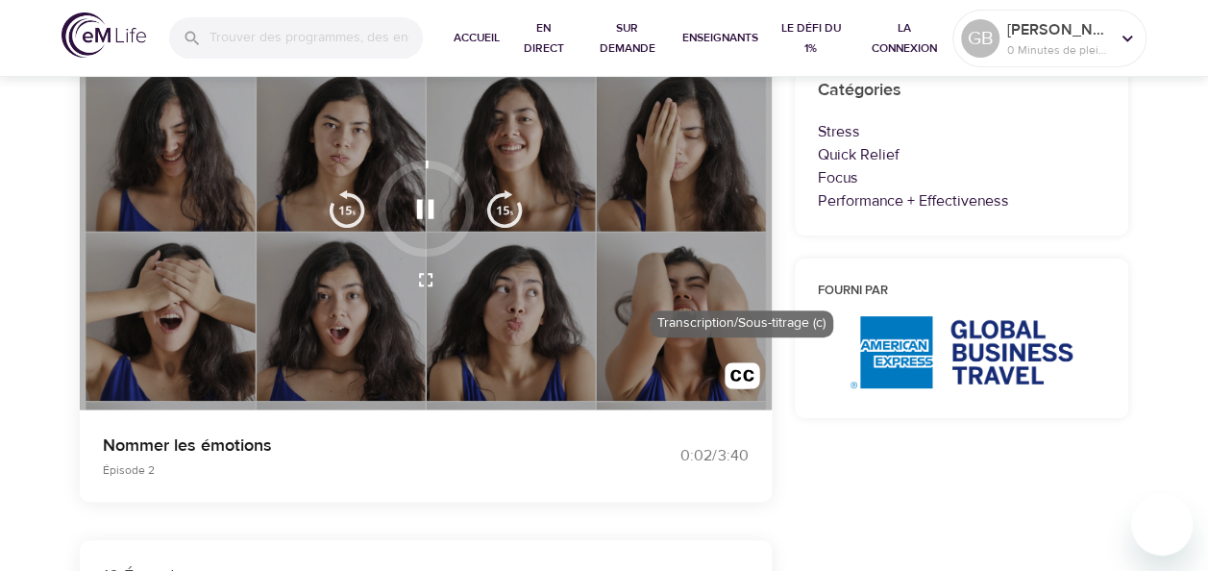
click at [750, 381] on img "button" at bounding box center [743, 380] width 36 height 36
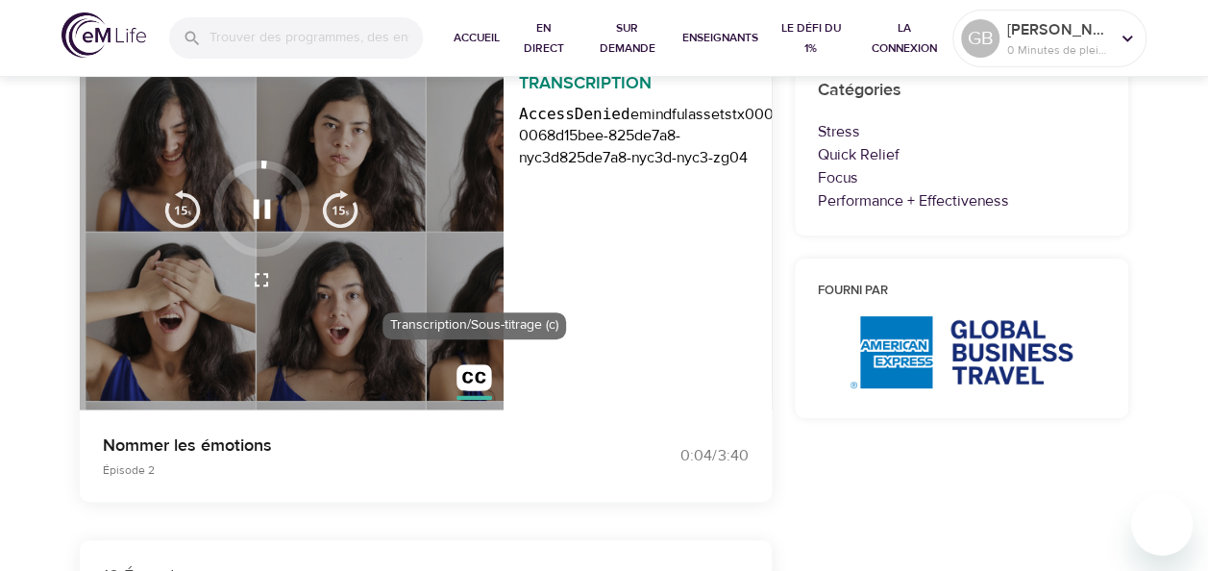
click at [473, 365] on img "button" at bounding box center [475, 382] width 36 height 36
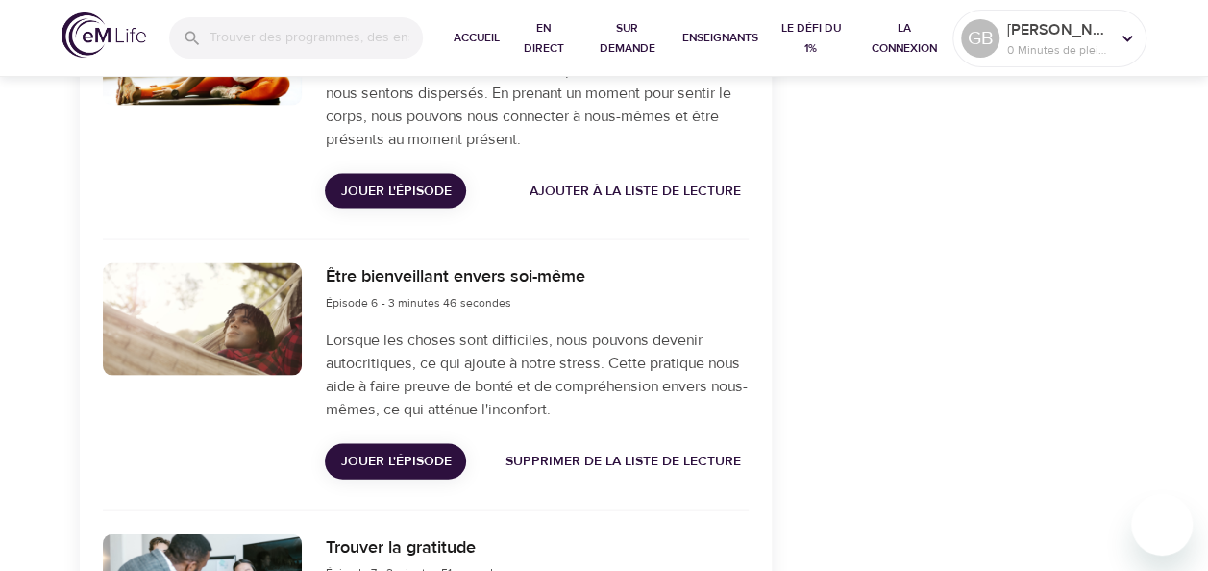
scroll to position [1826, 0]
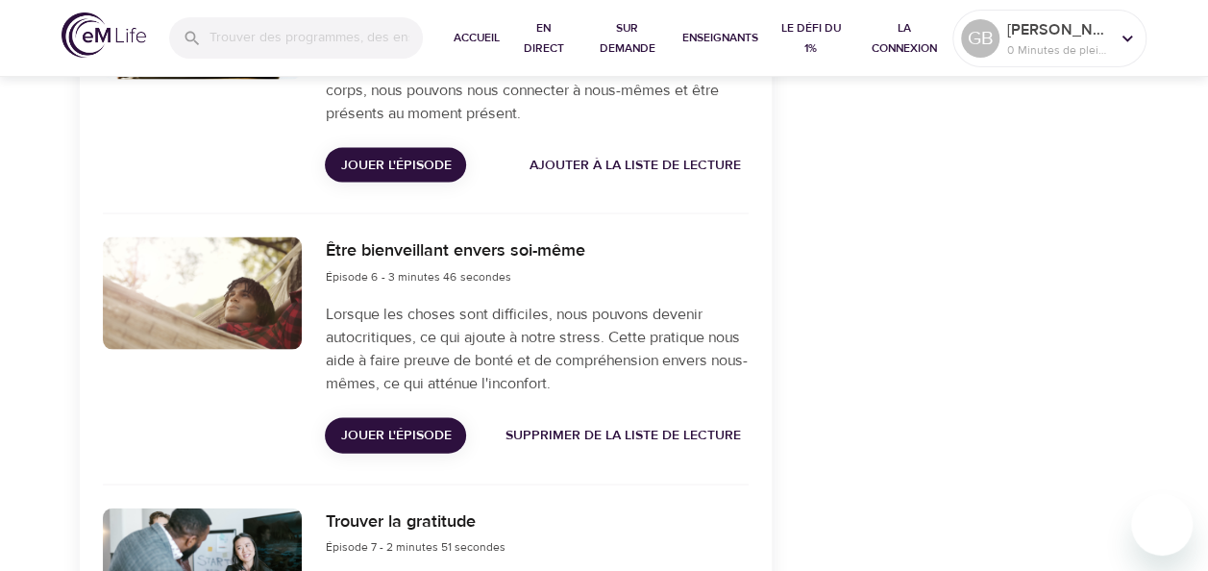
click at [413, 433] on span "Jouer l'épisode" at bounding box center [395, 436] width 111 height 24
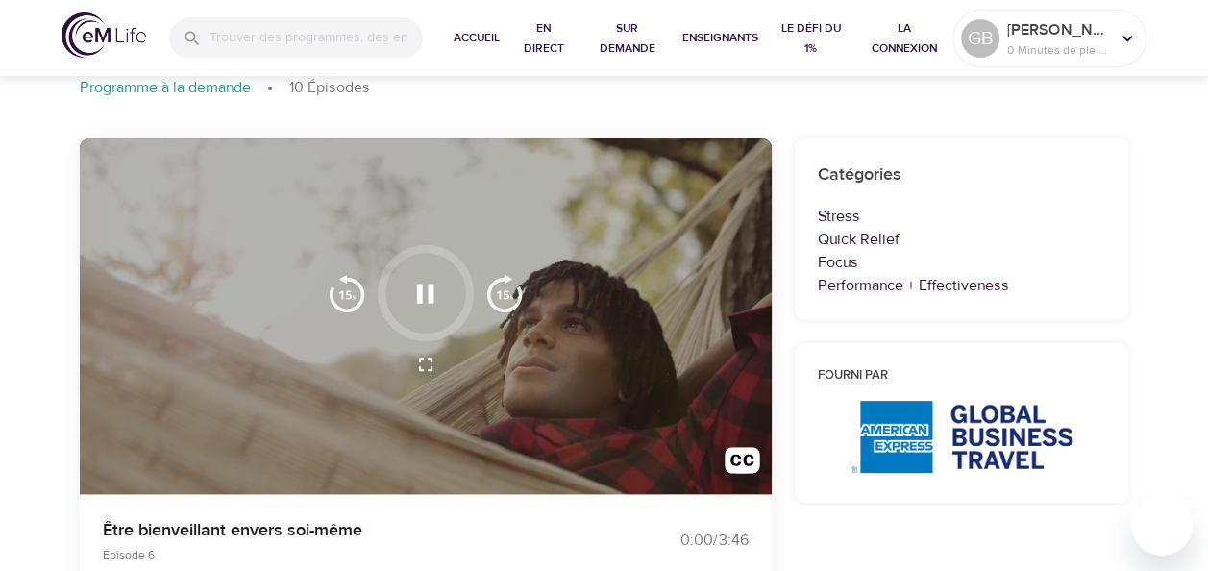
scroll to position [192, 0]
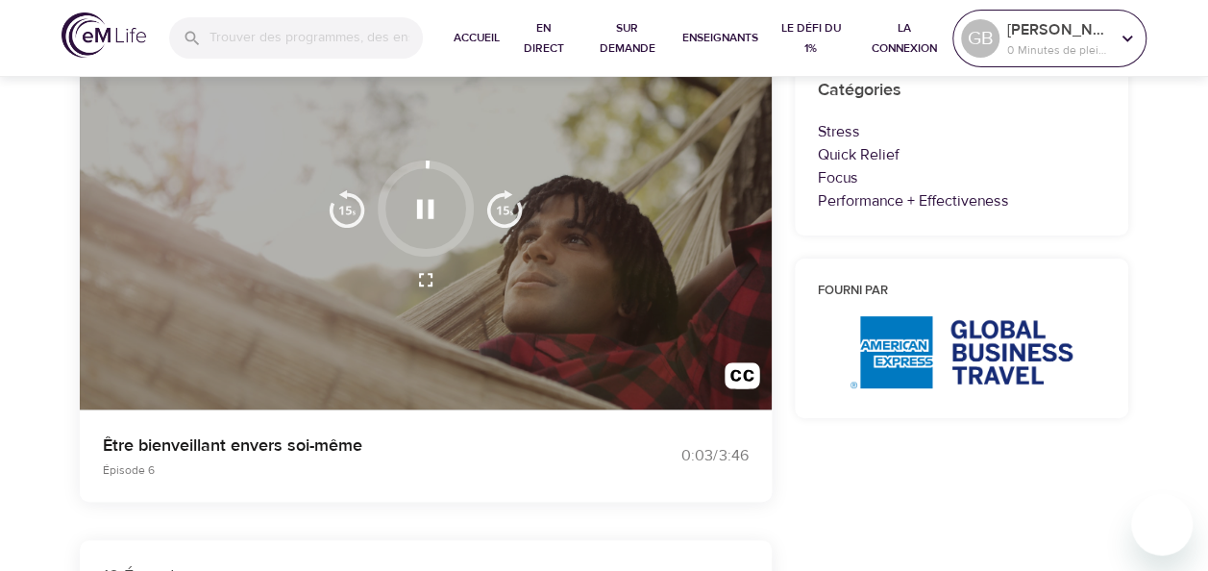
click at [1056, 44] on p "0 Minutes de pleine conscience" at bounding box center [1058, 49] width 102 height 17
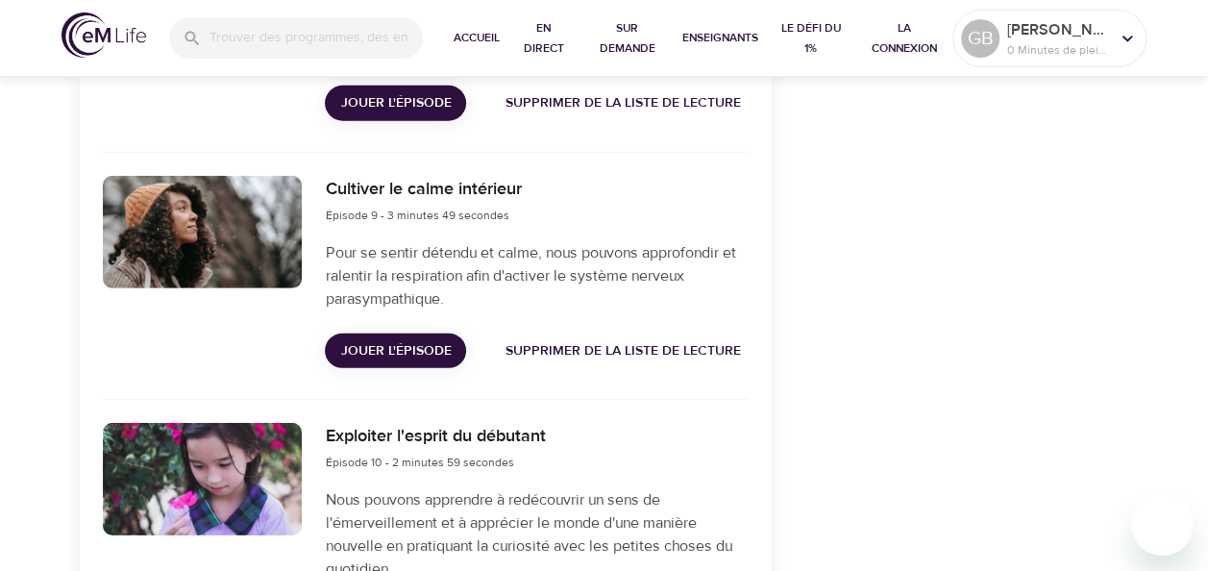
scroll to position [2691, 0]
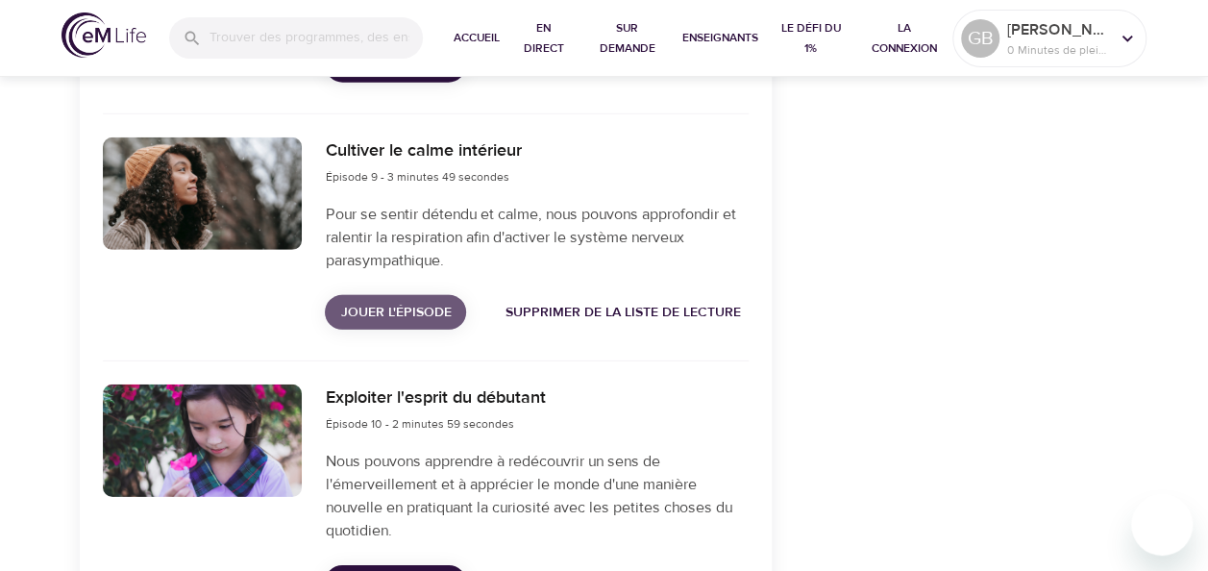
click at [404, 306] on span "Jouer l'épisode" at bounding box center [395, 313] width 111 height 24
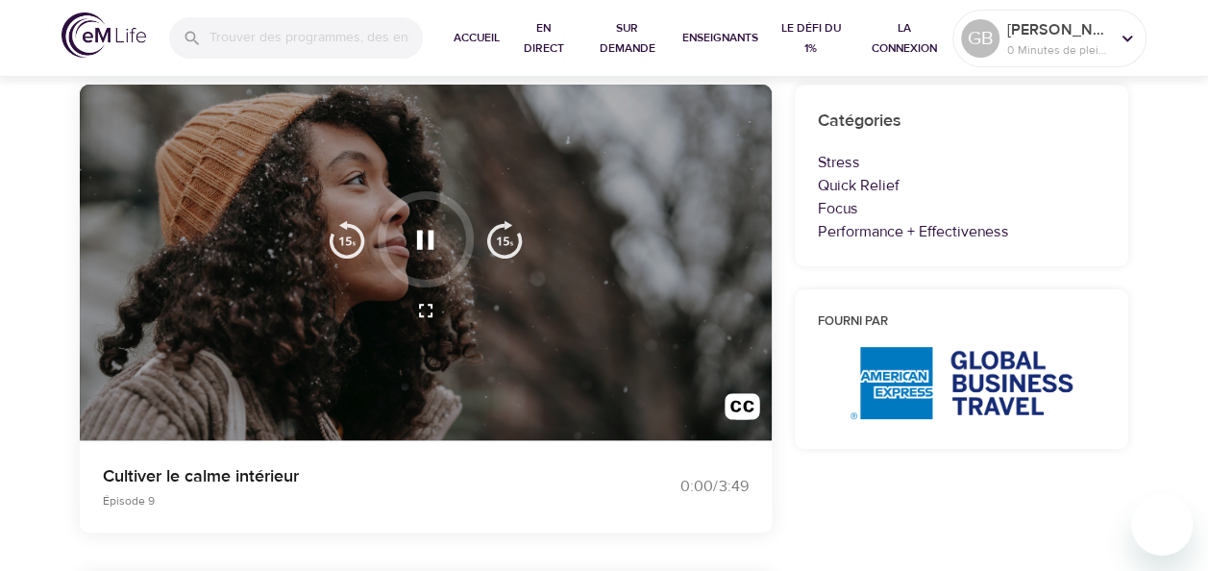
scroll to position [192, 0]
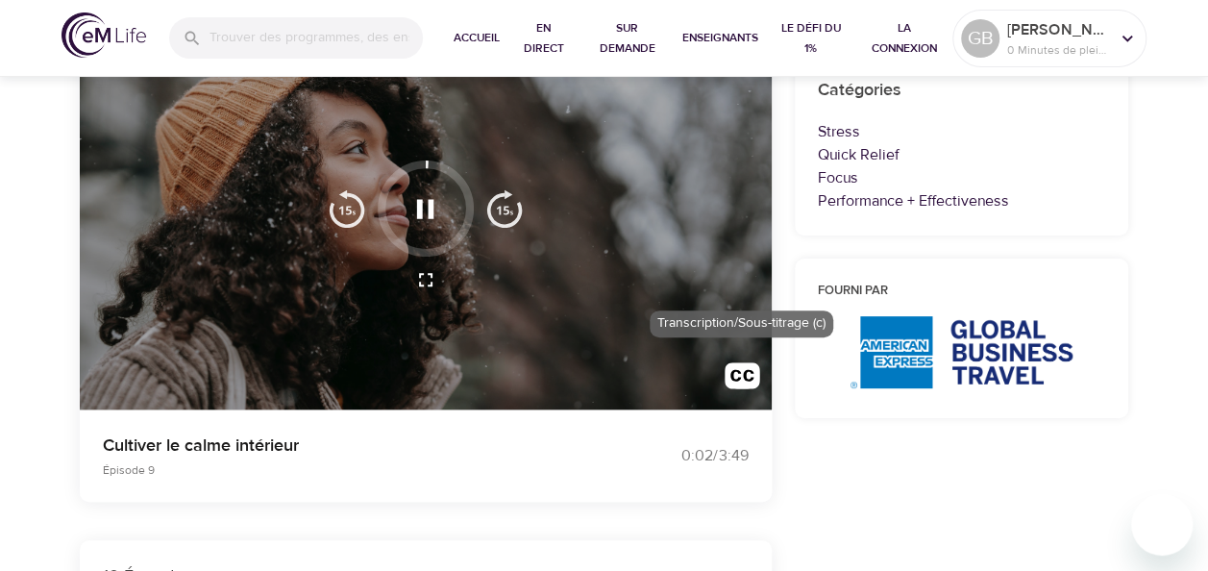
click at [736, 370] on img "button" at bounding box center [743, 380] width 36 height 36
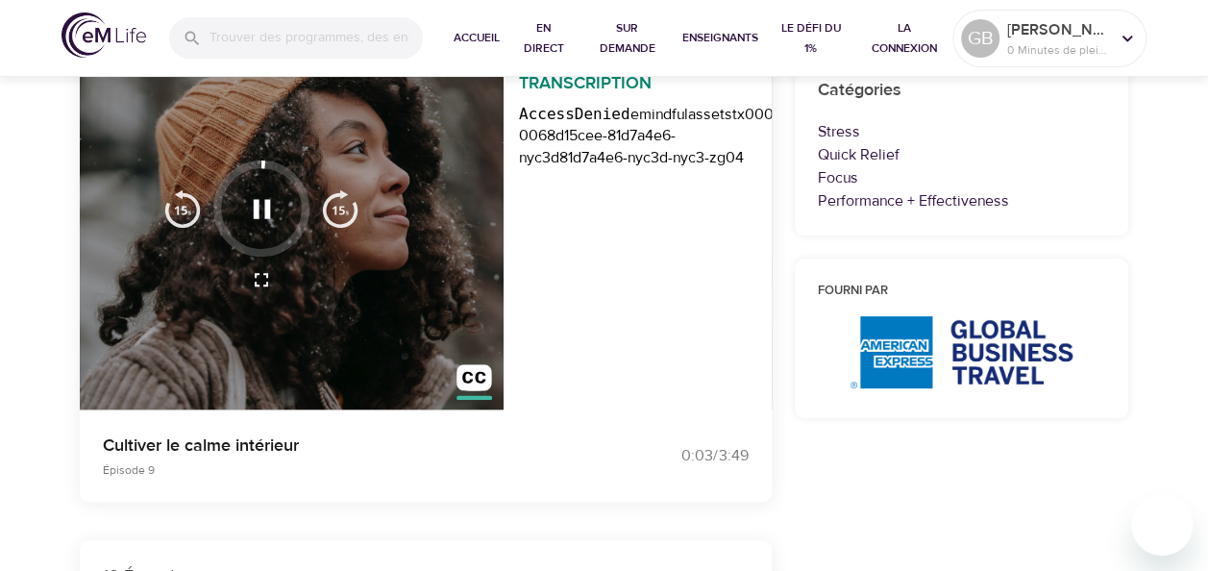
click at [590, 148] on hostid "81d7a4e6-nyc3d-nyc3-zg04" at bounding box center [651, 157] width 185 height 19
click at [471, 370] on img "button" at bounding box center [475, 382] width 36 height 36
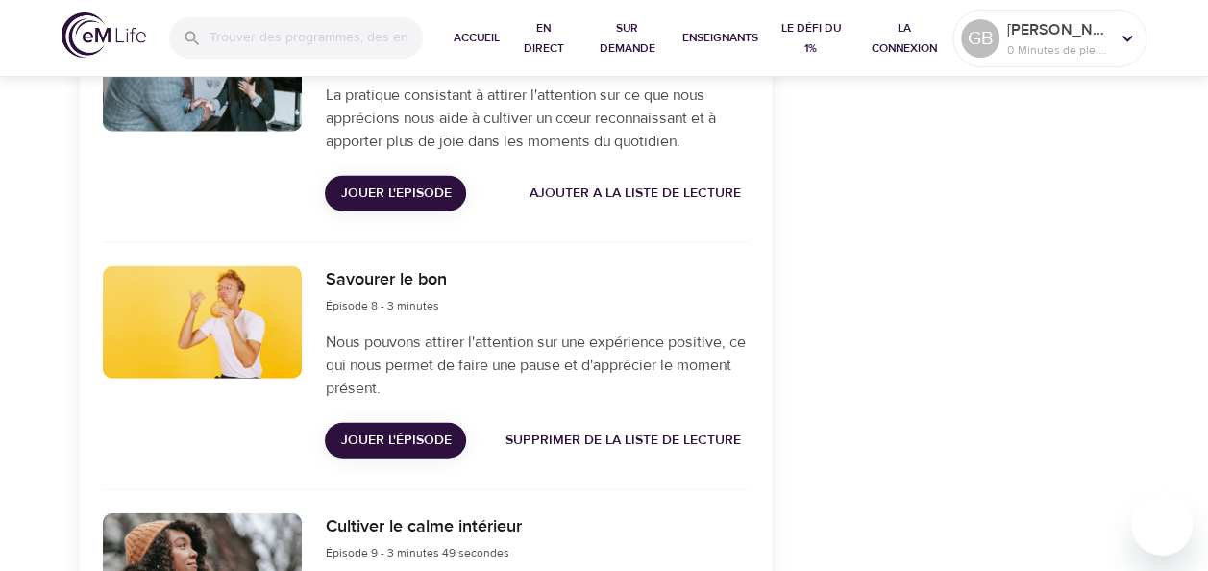
scroll to position [2403, 0]
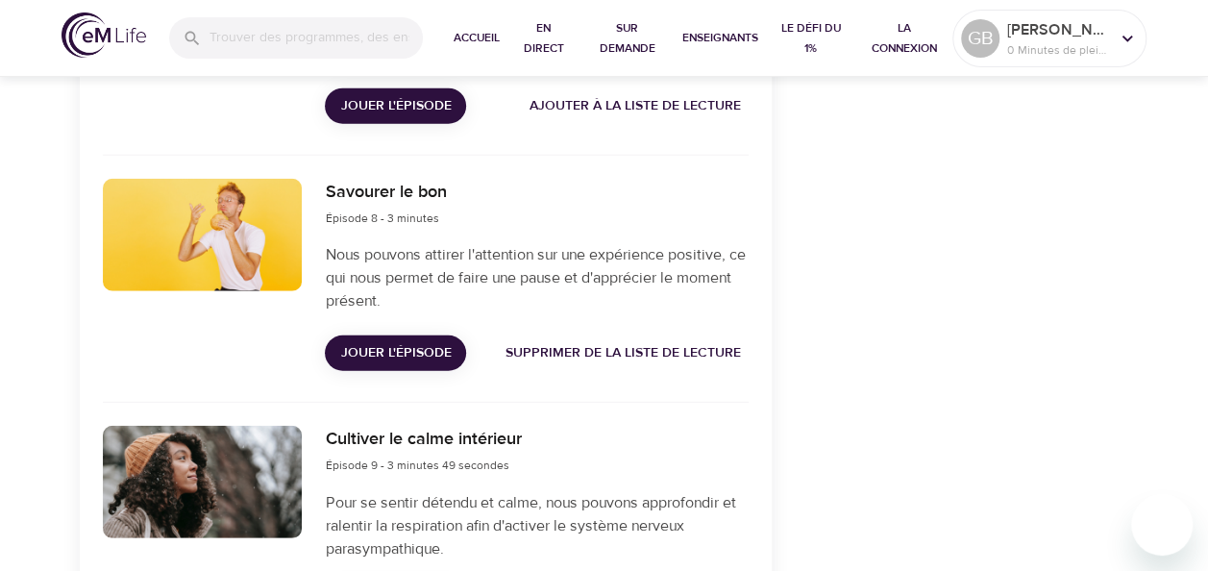
click at [401, 354] on span "Jouer l'épisode" at bounding box center [395, 353] width 111 height 24
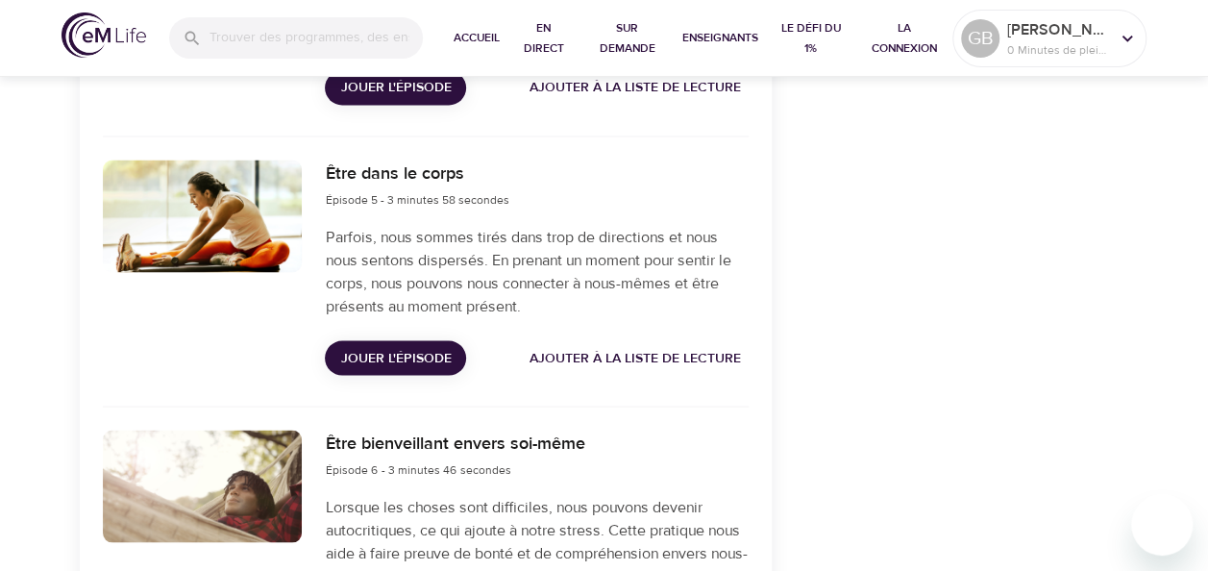
scroll to position [1730, 0]
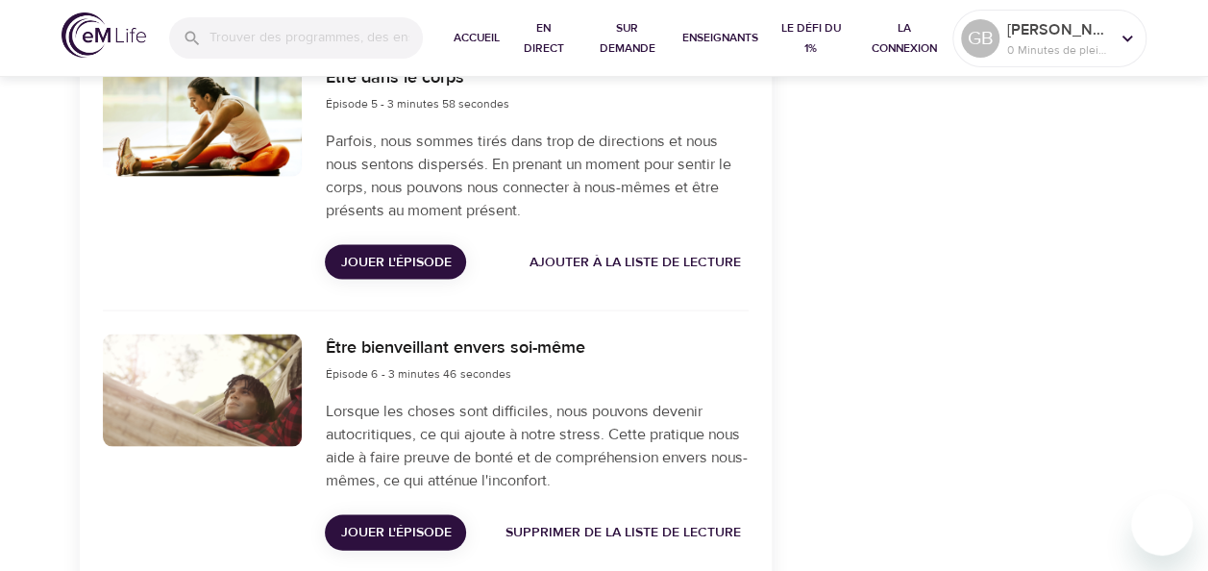
click at [383, 261] on span "Jouer l'épisode" at bounding box center [395, 262] width 111 height 24
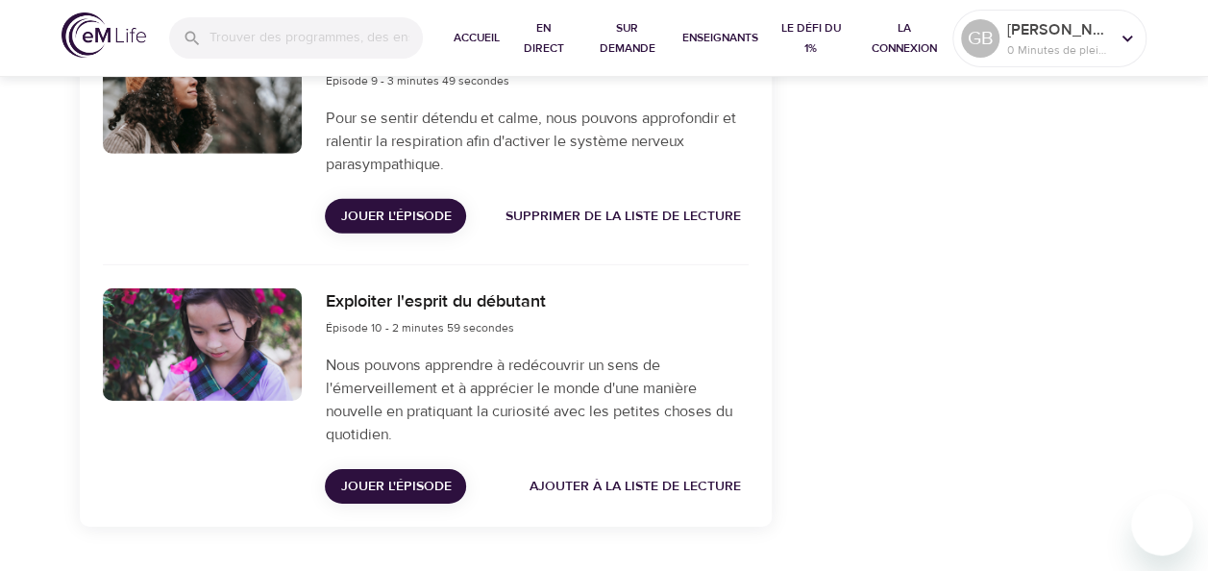
scroll to position [2839, 0]
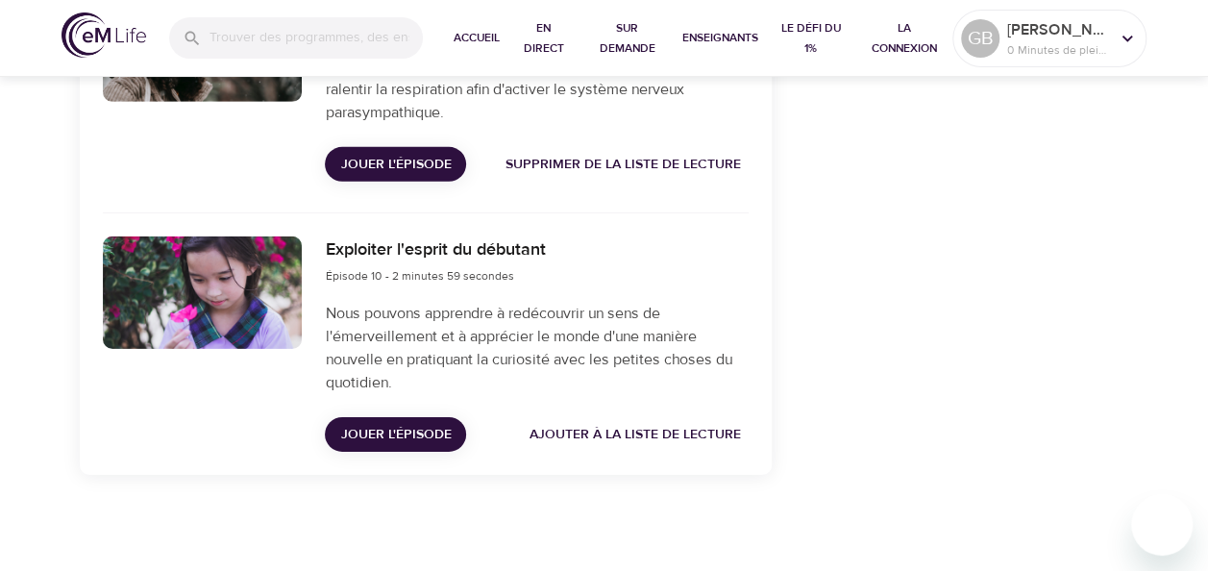
click at [394, 433] on span "Jouer l'épisode" at bounding box center [395, 435] width 111 height 24
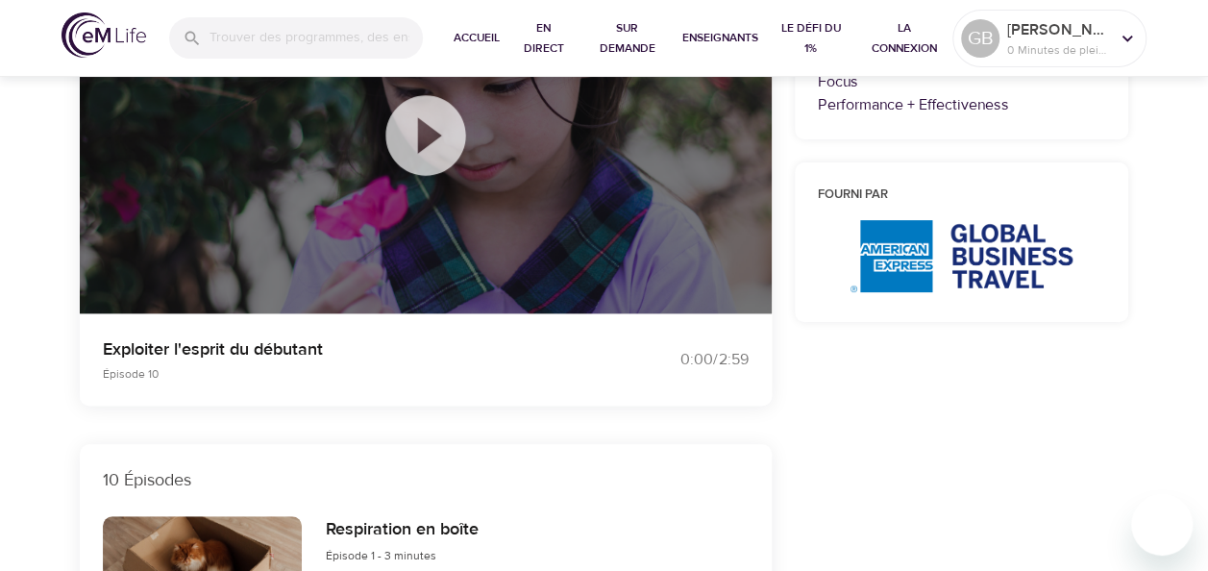
scroll to position [0, 0]
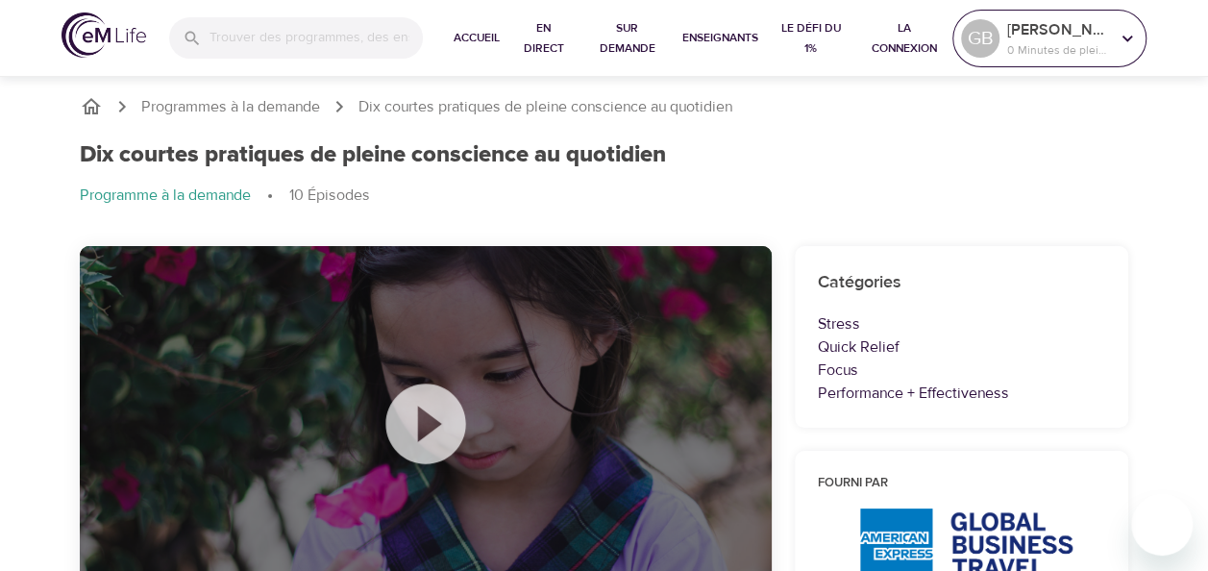
click at [1038, 54] on p "0 Minutes de pleine conscience" at bounding box center [1058, 49] width 102 height 17
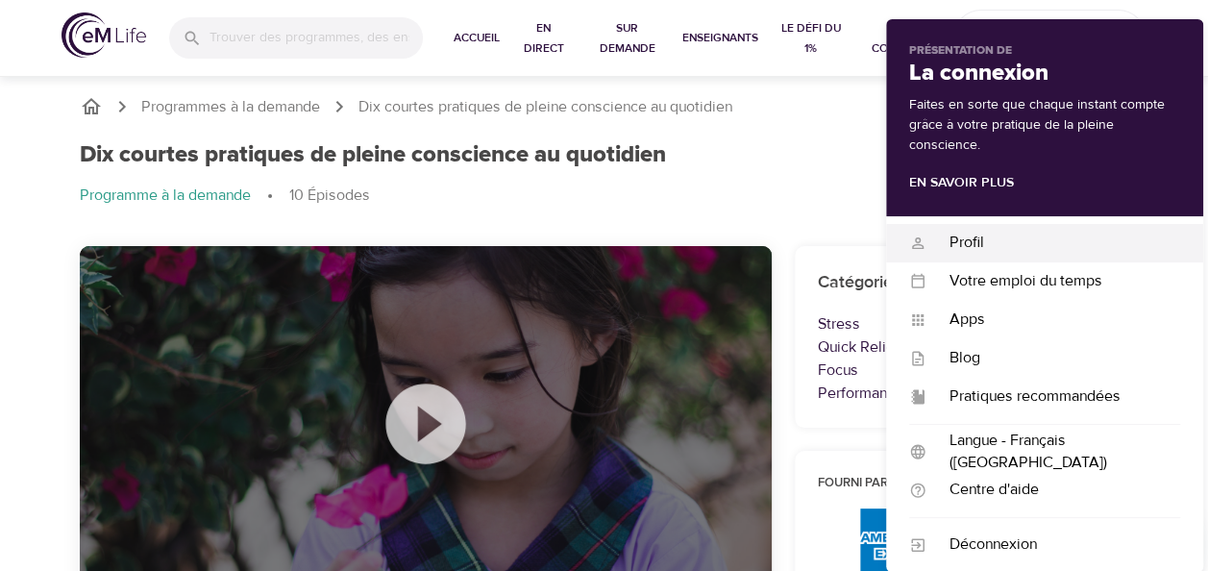
click at [977, 237] on div "Profil" at bounding box center [1054, 243] width 254 height 22
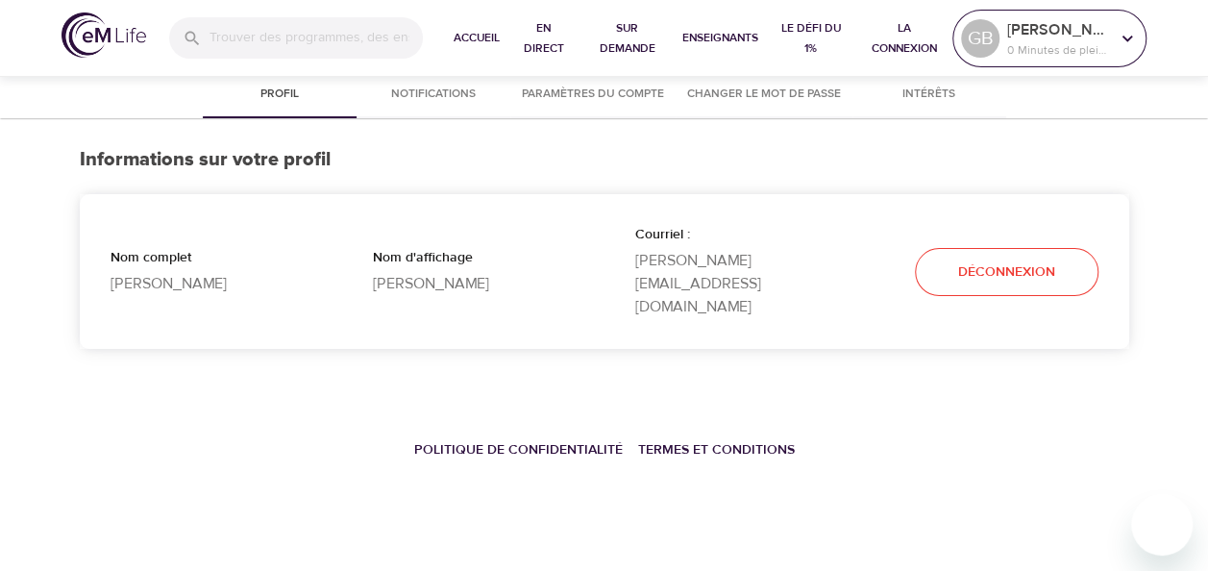
select select "10"
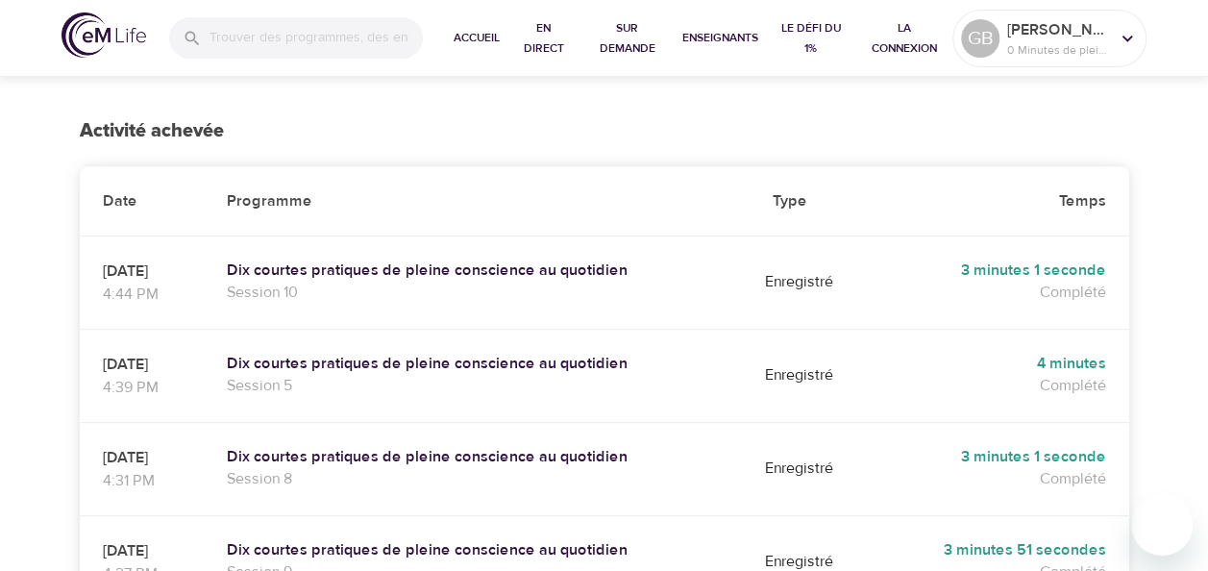
scroll to position [481, 0]
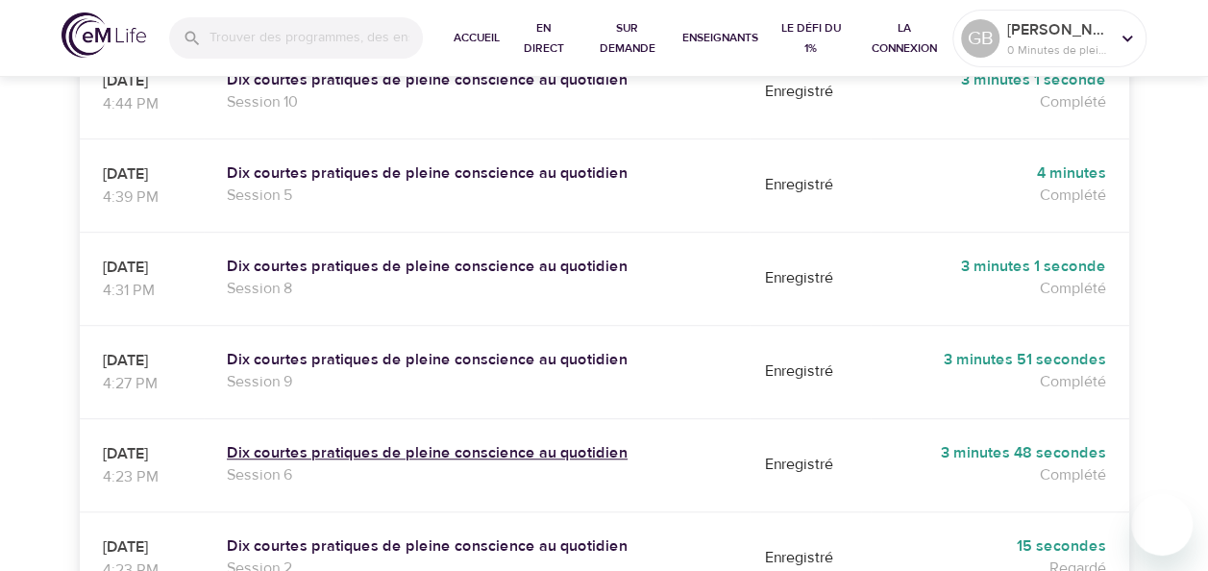
click at [437, 443] on h5 "Dix courtes pratiques de pleine conscience au quotidien" at bounding box center [477, 453] width 500 height 20
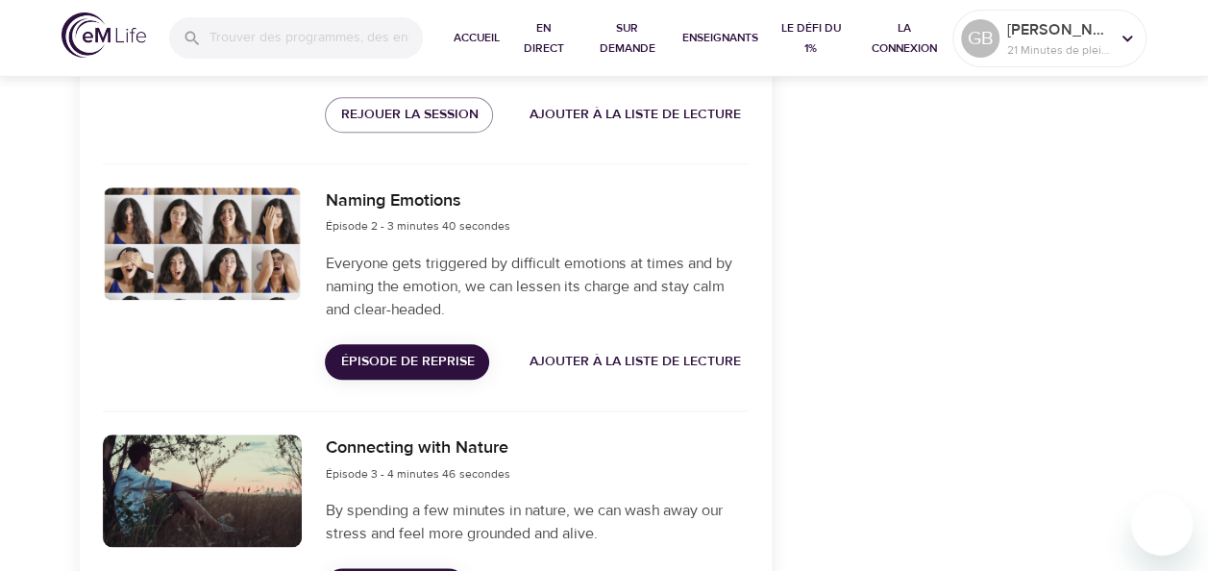
scroll to position [865, 0]
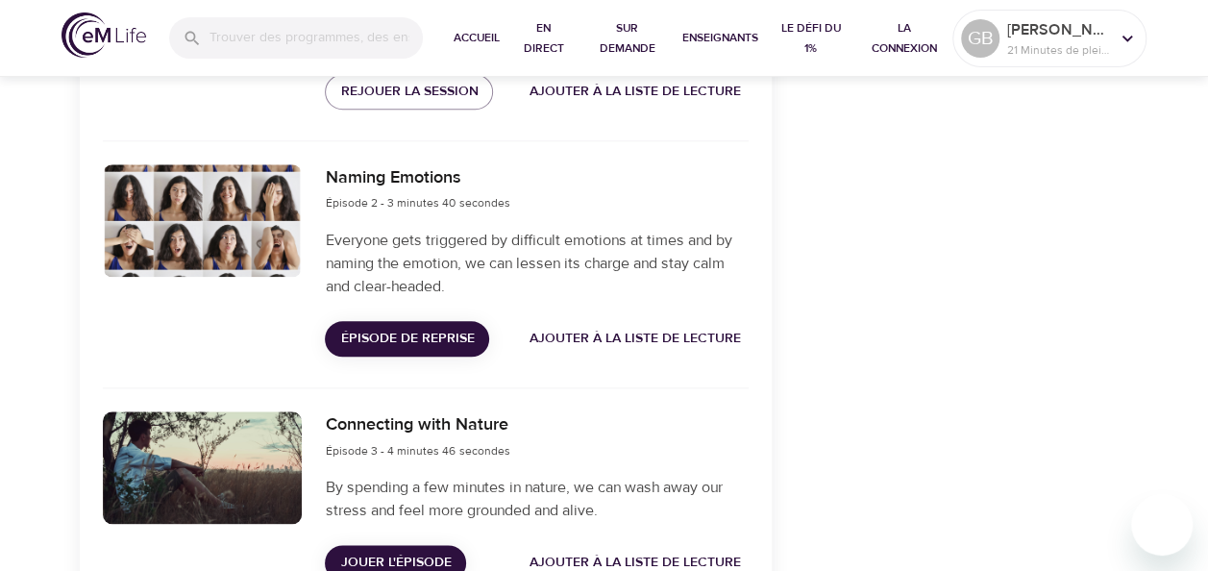
click at [439, 342] on span "Épisode de reprise" at bounding box center [407, 339] width 134 height 24
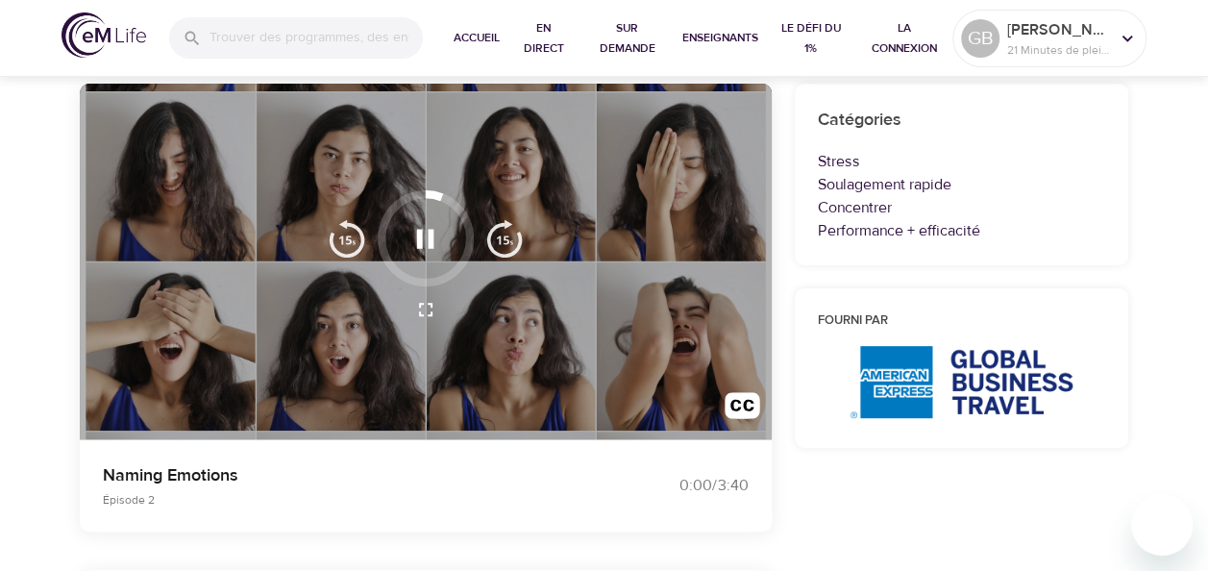
scroll to position [192, 0]
